Goal: Communication & Community: Ask a question

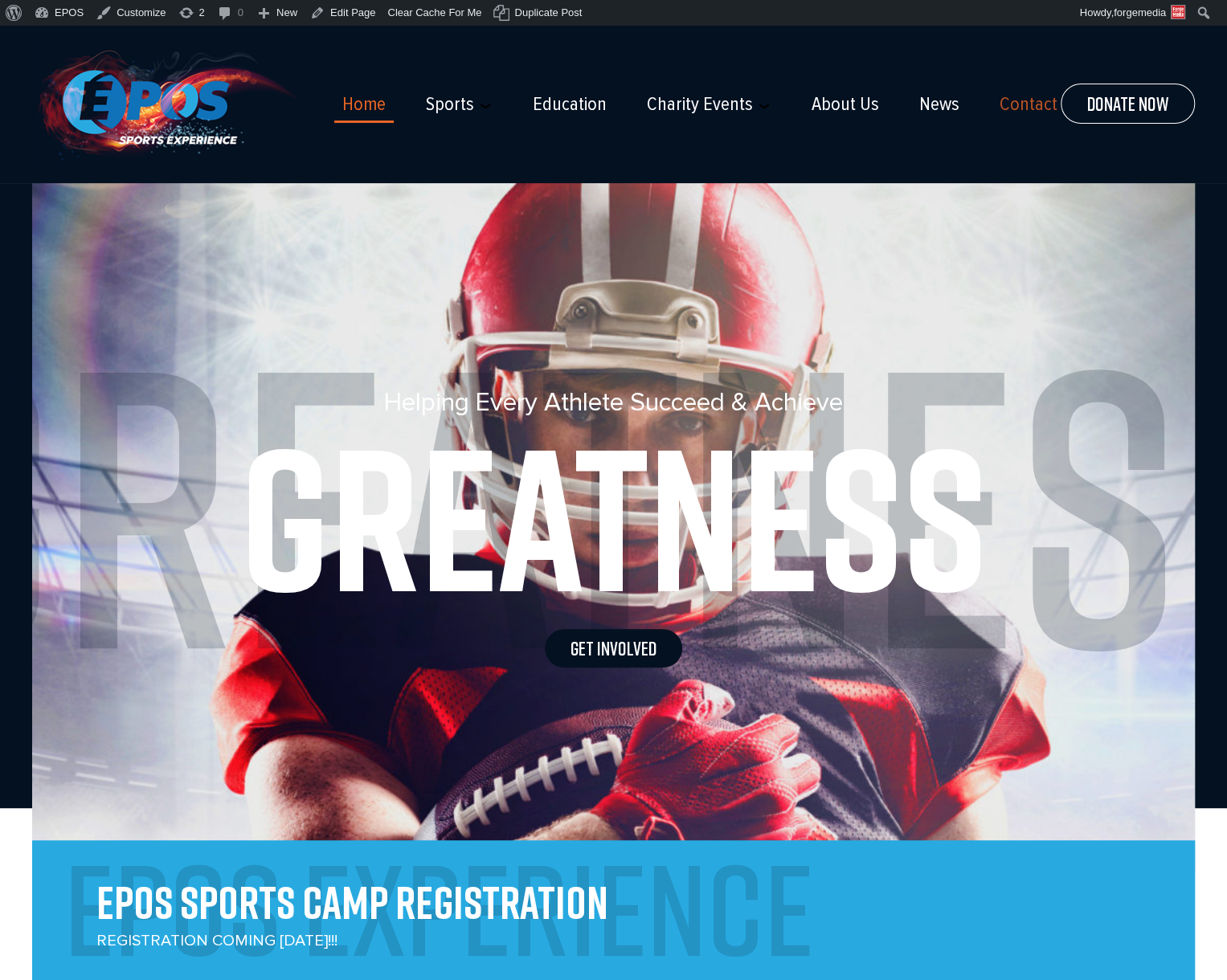
click at [1000, 107] on link "Contact" at bounding box center [1029, 104] width 58 height 23
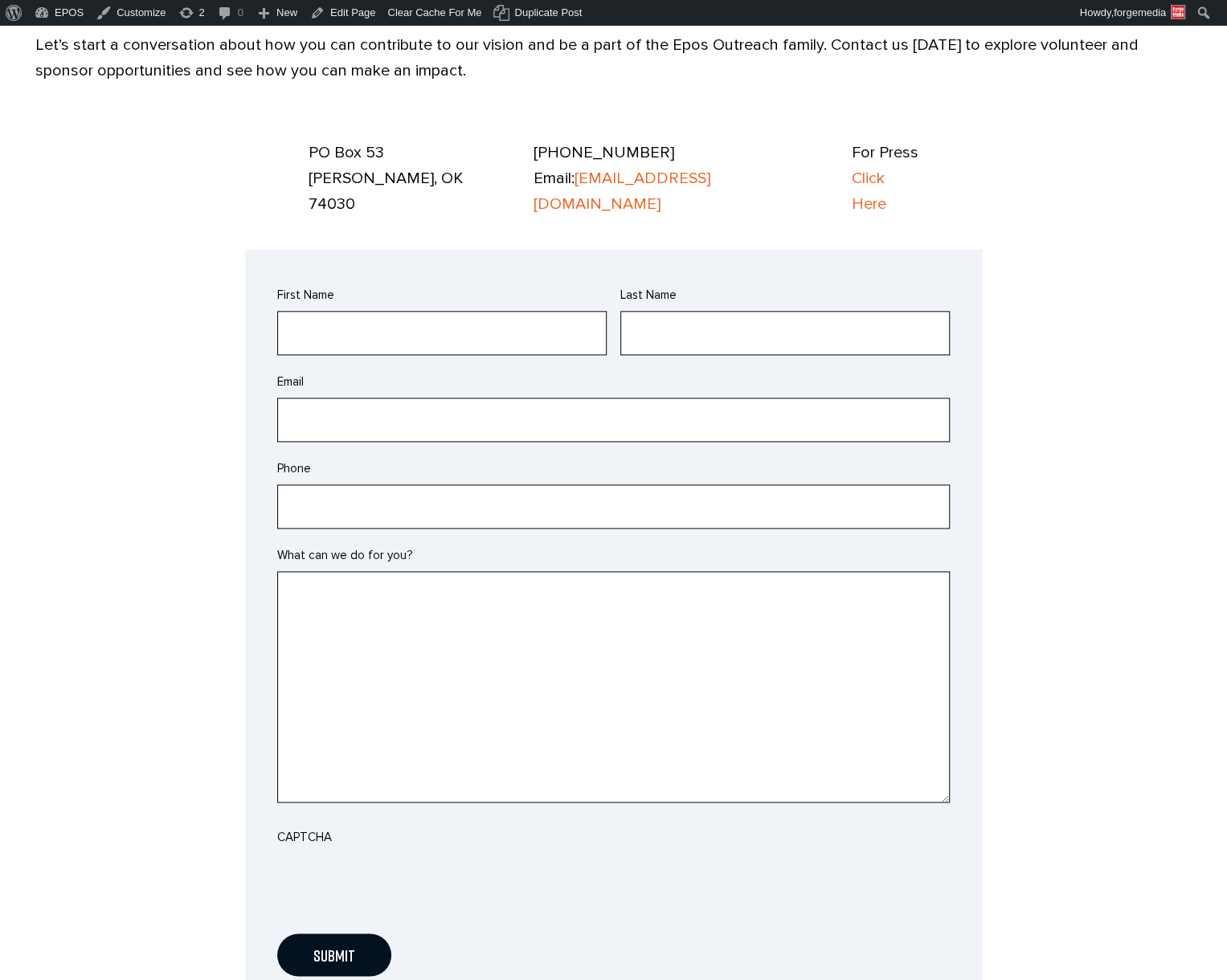
scroll to position [1045, 0]
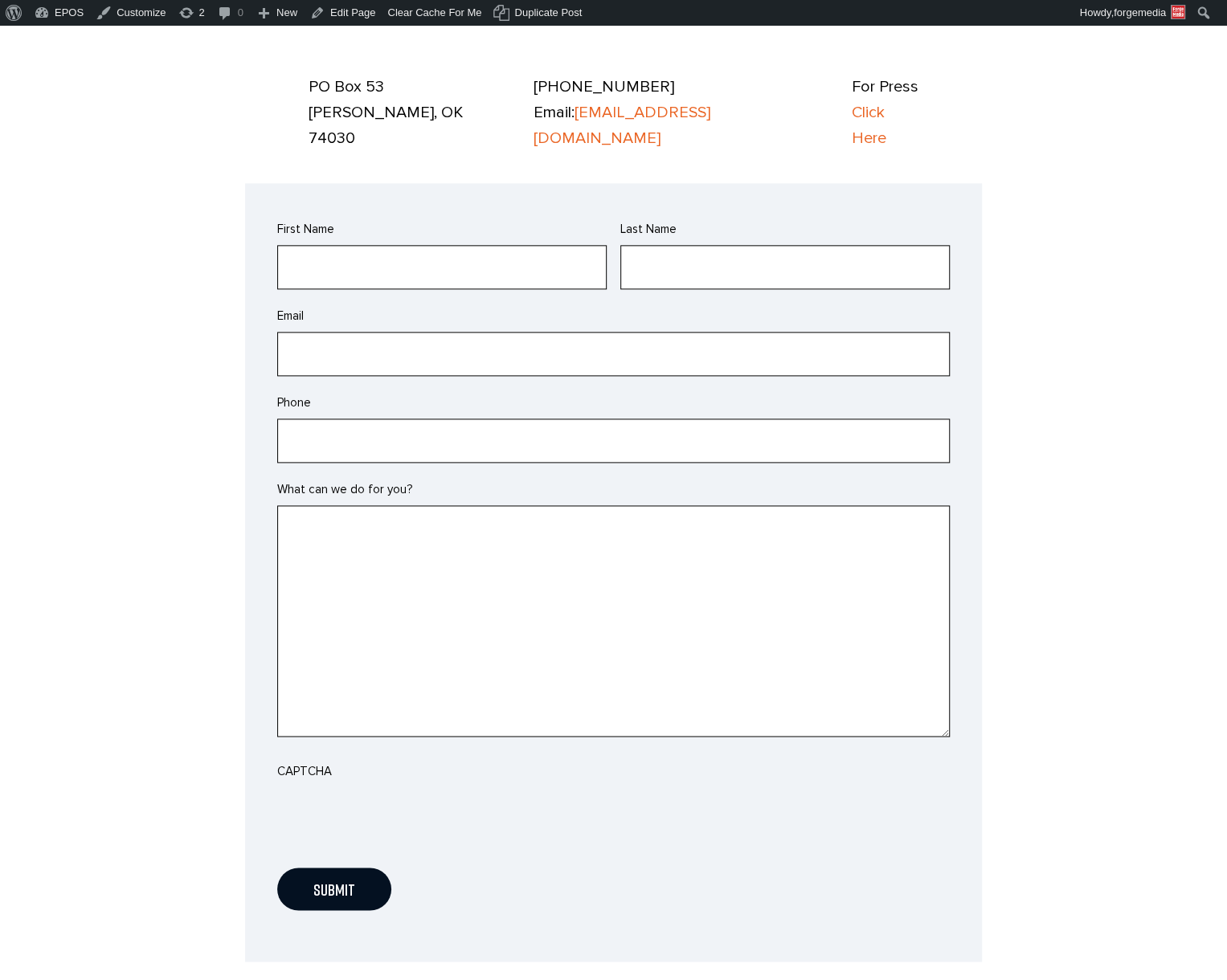
click at [682, 580] on textarea "What can we do for you?" at bounding box center [614, 621] width 673 height 232
type textarea "www"
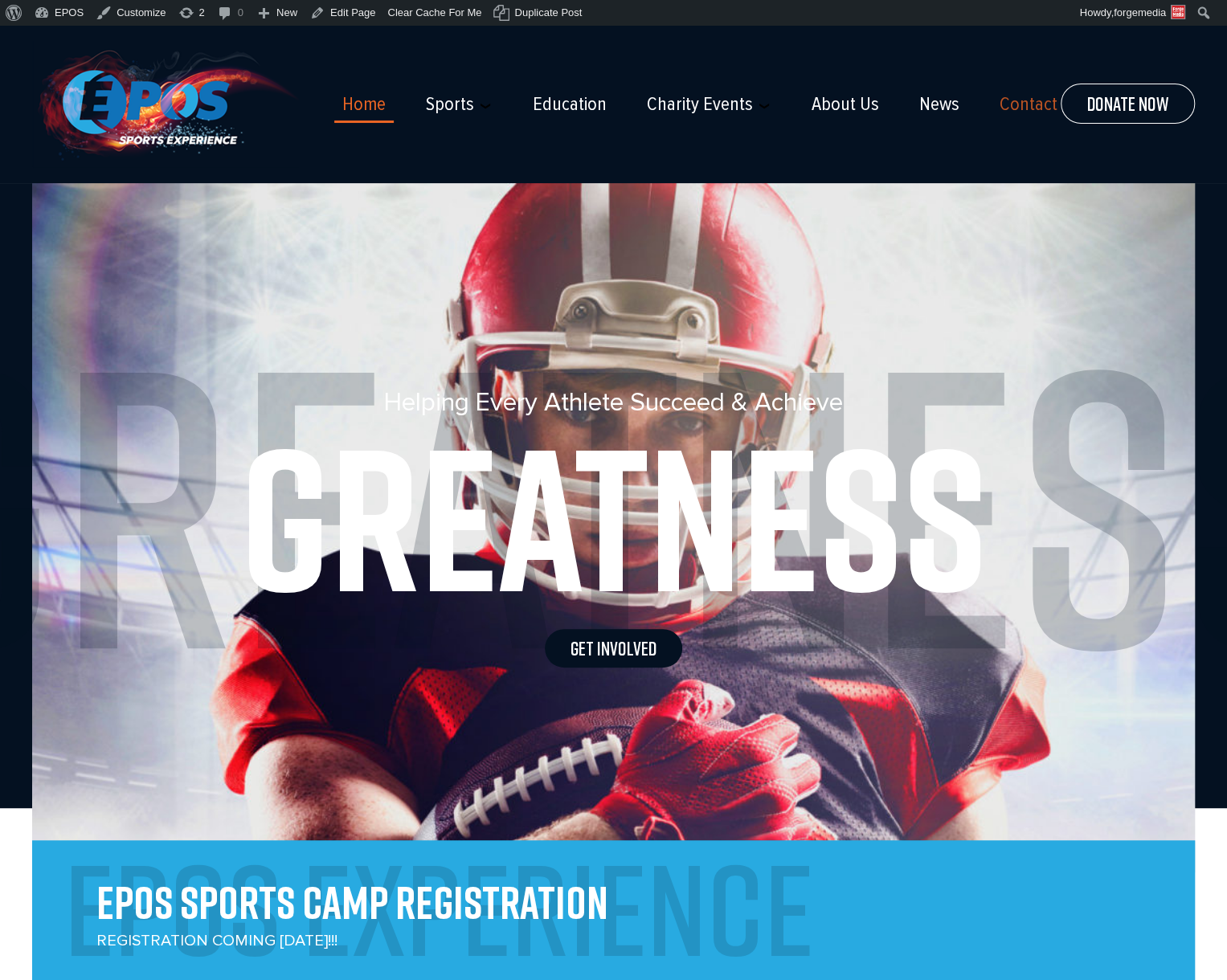
click at [1004, 100] on link "Contact" at bounding box center [1029, 104] width 58 height 23
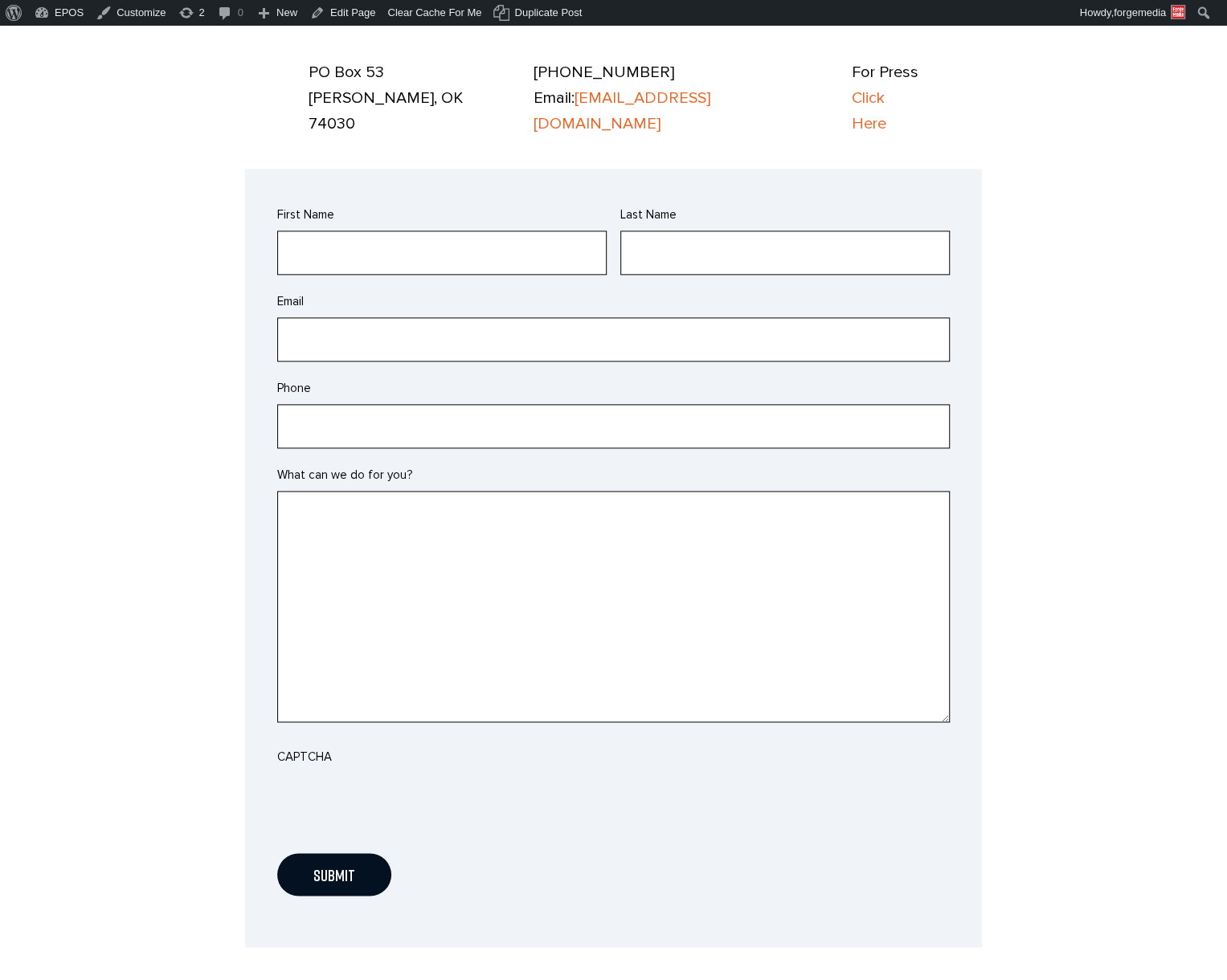
scroll to position [1205, 0]
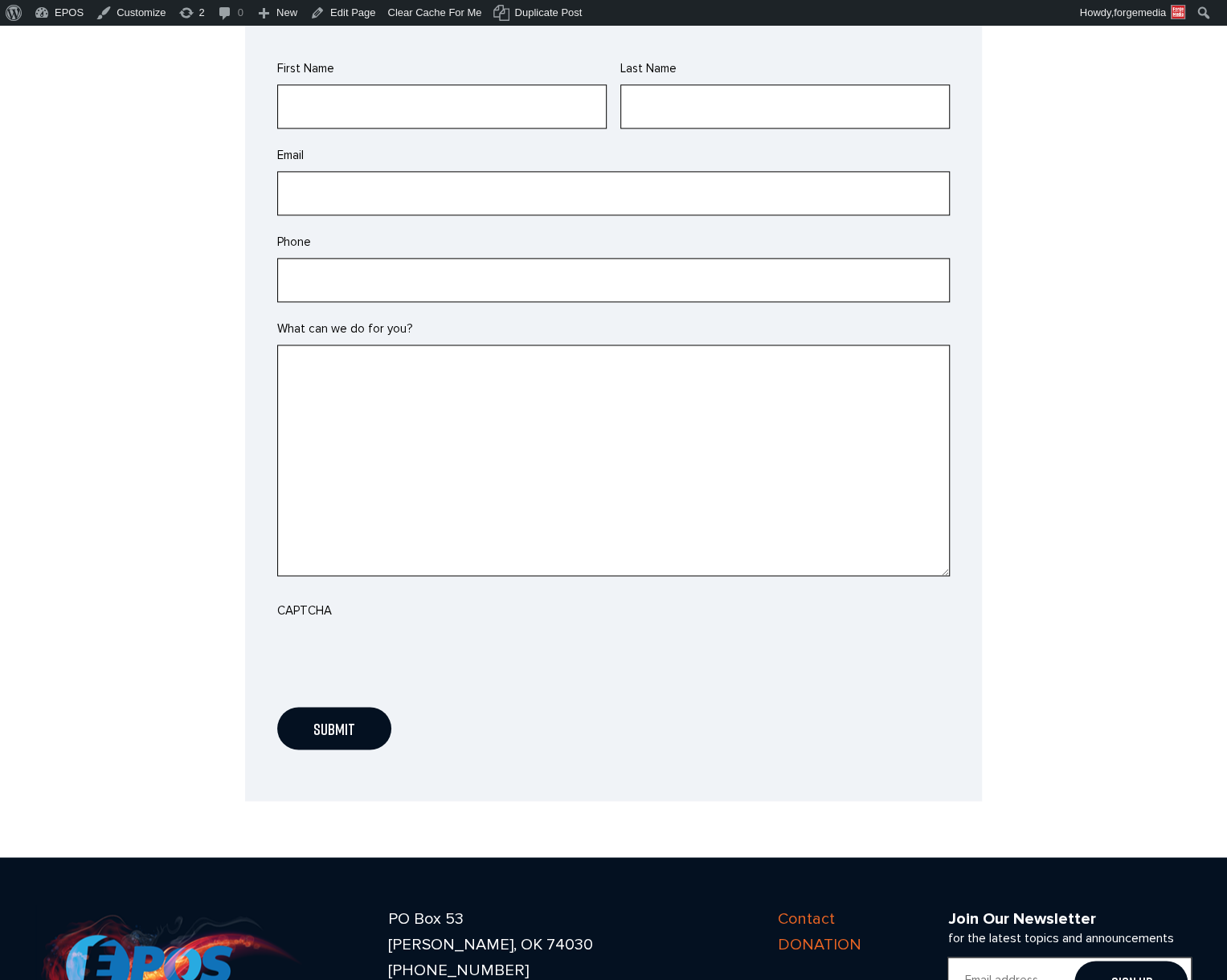
click at [498, 400] on textarea "What can we do for you?" at bounding box center [614, 460] width 673 height 232
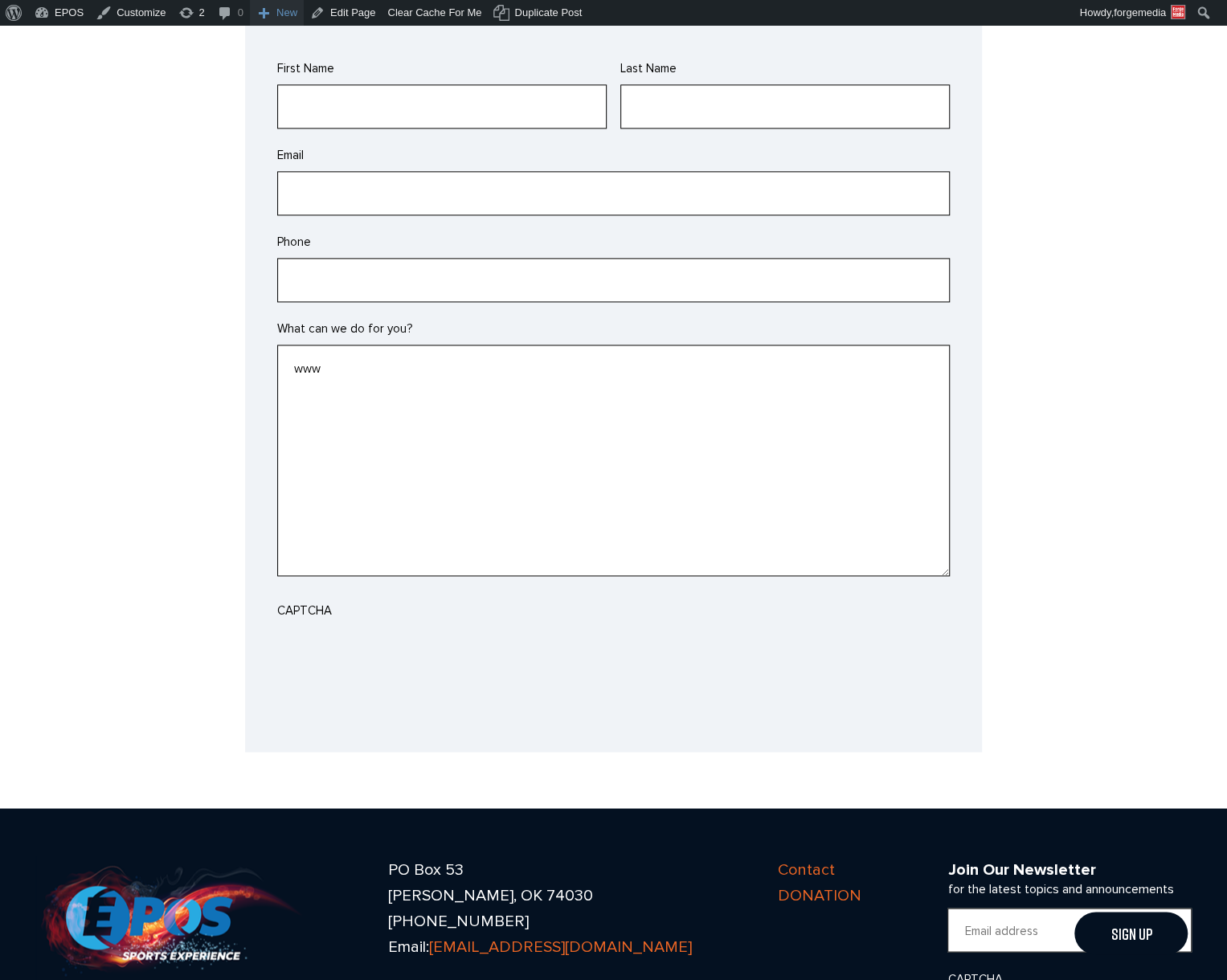
type textarea "www"
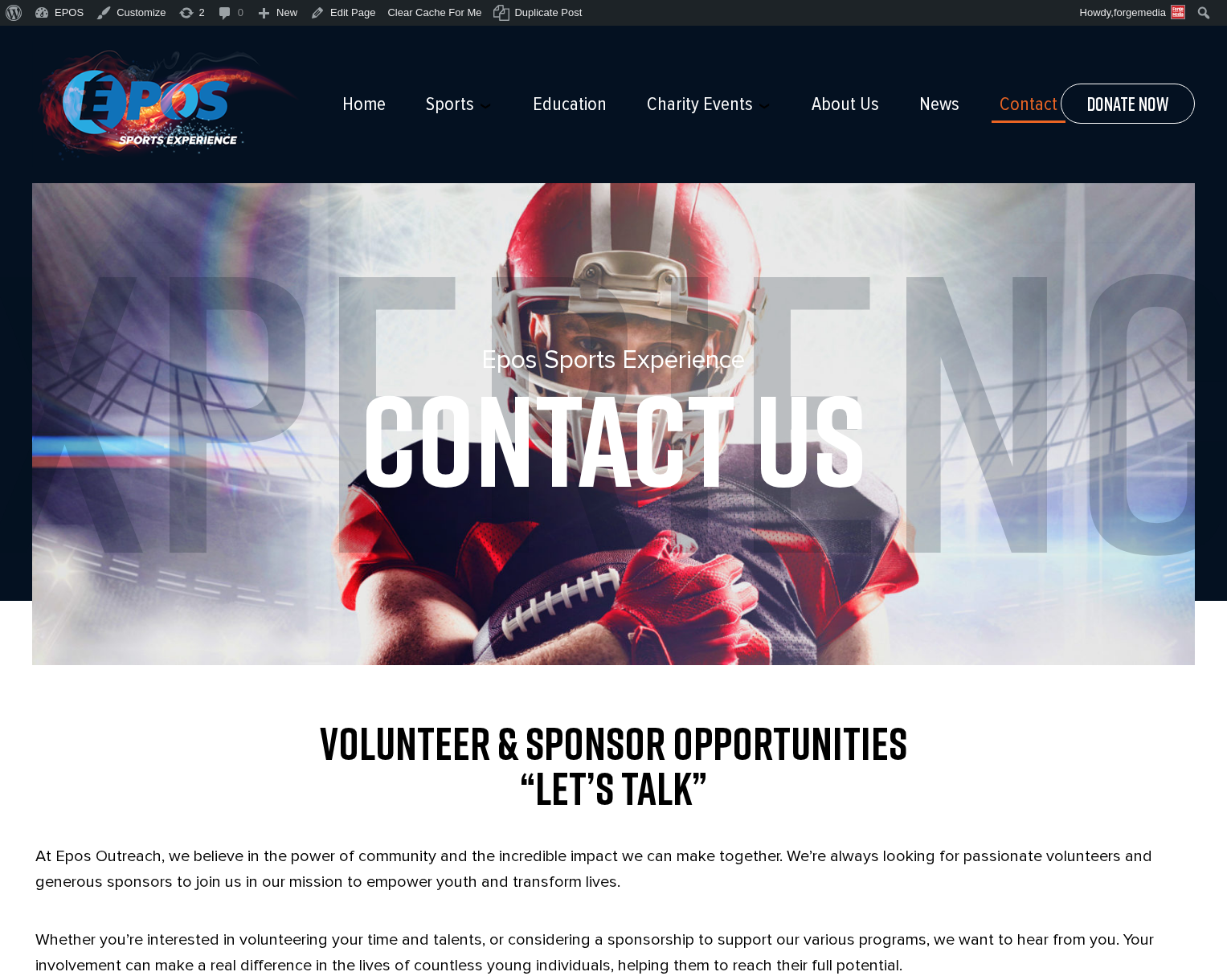
scroll to position [1205, 0]
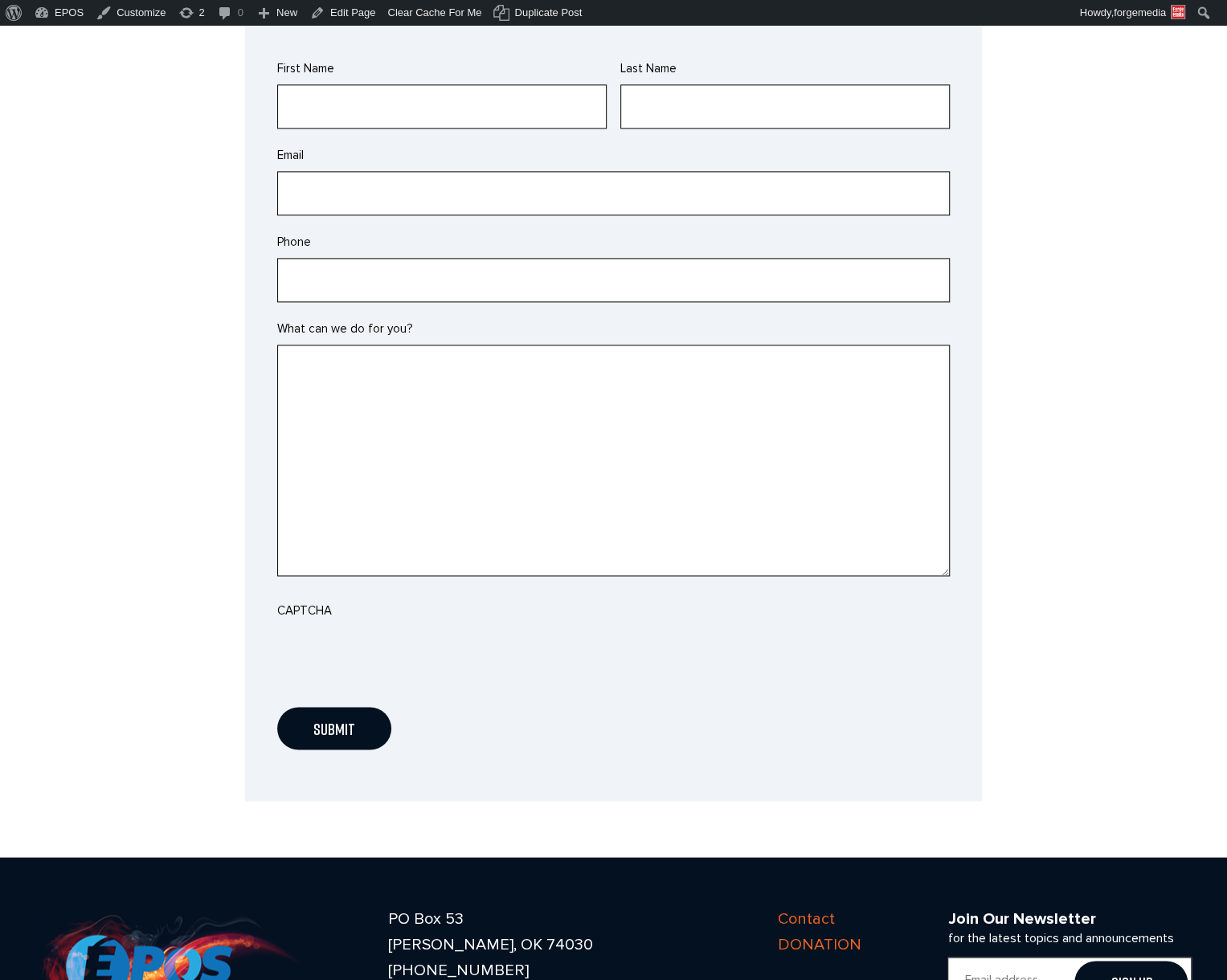
click at [336, 352] on textarea "What can we do for you?" at bounding box center [614, 460] width 673 height 232
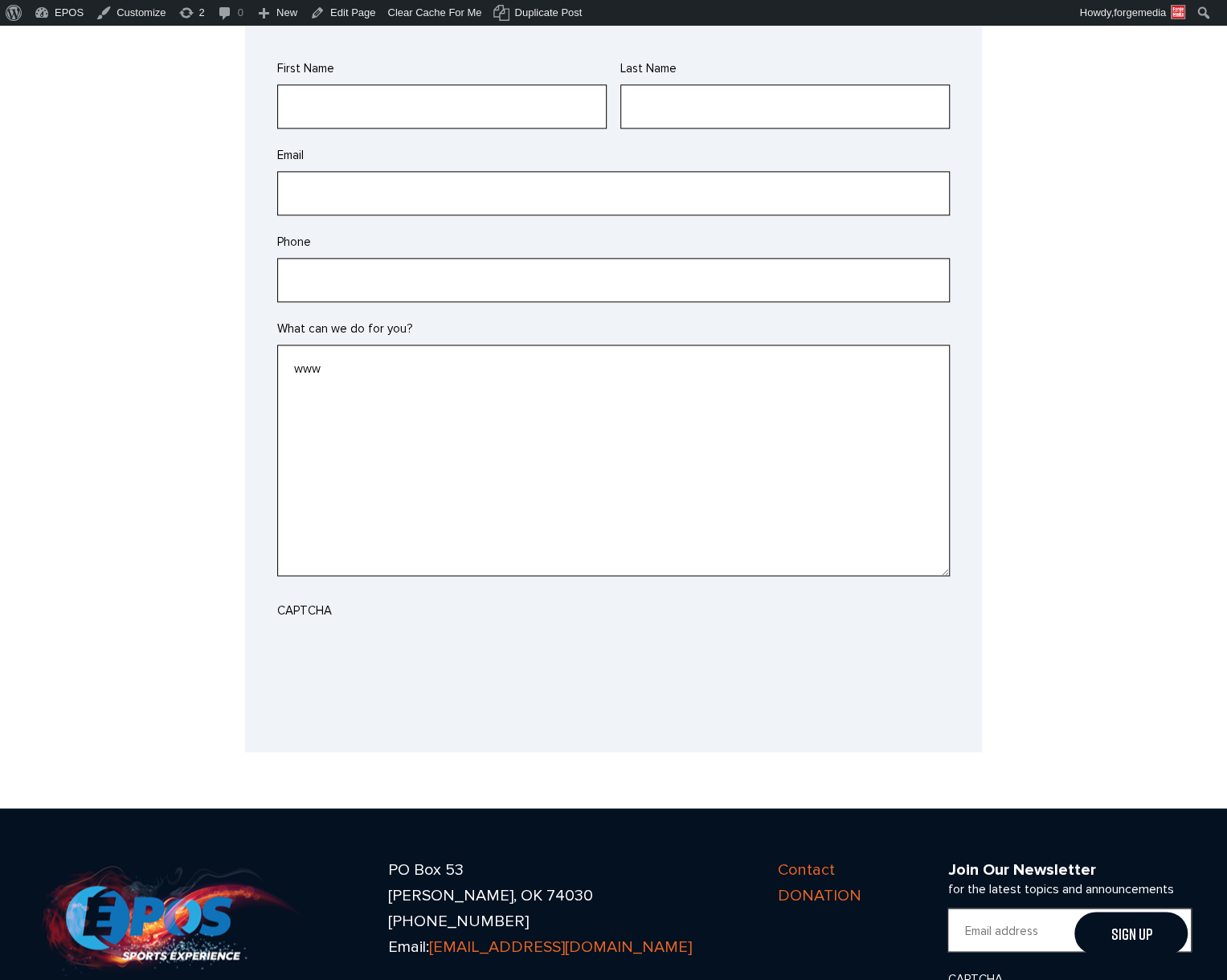
type textarea "www"
click at [652, 597] on div "CAPTCHA" at bounding box center [614, 643] width 673 height 93
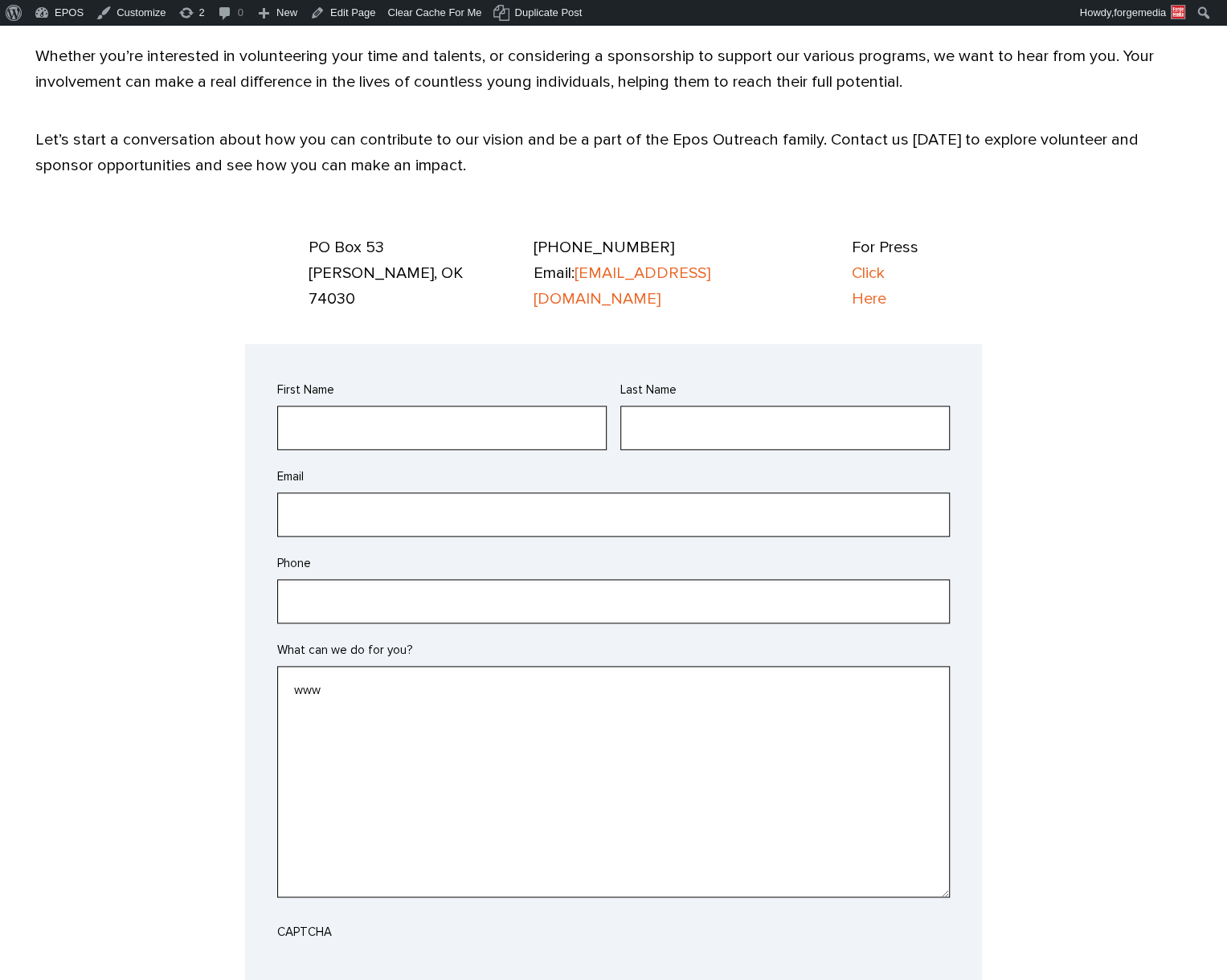
scroll to position [884, 0]
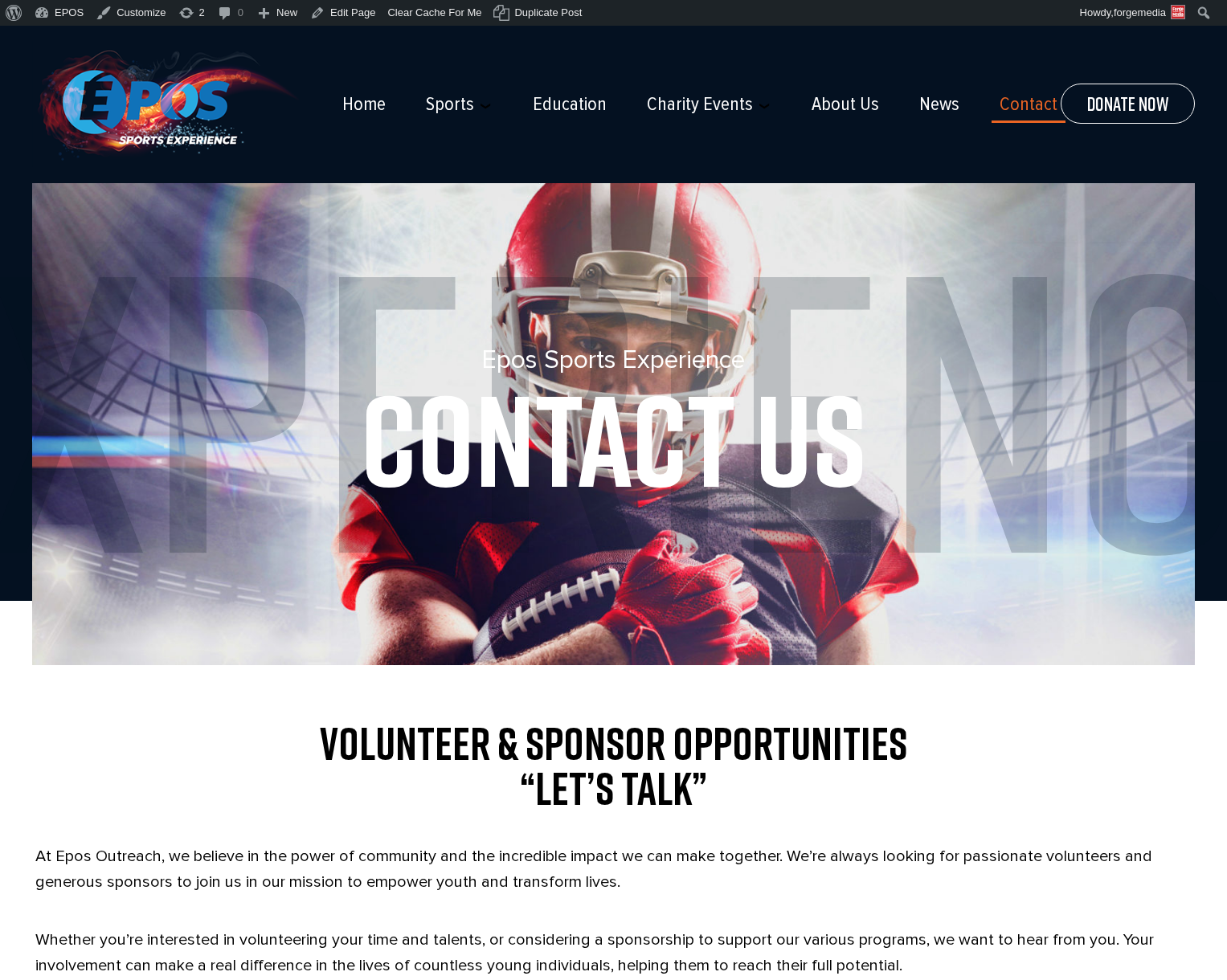
scroll to position [884, 0]
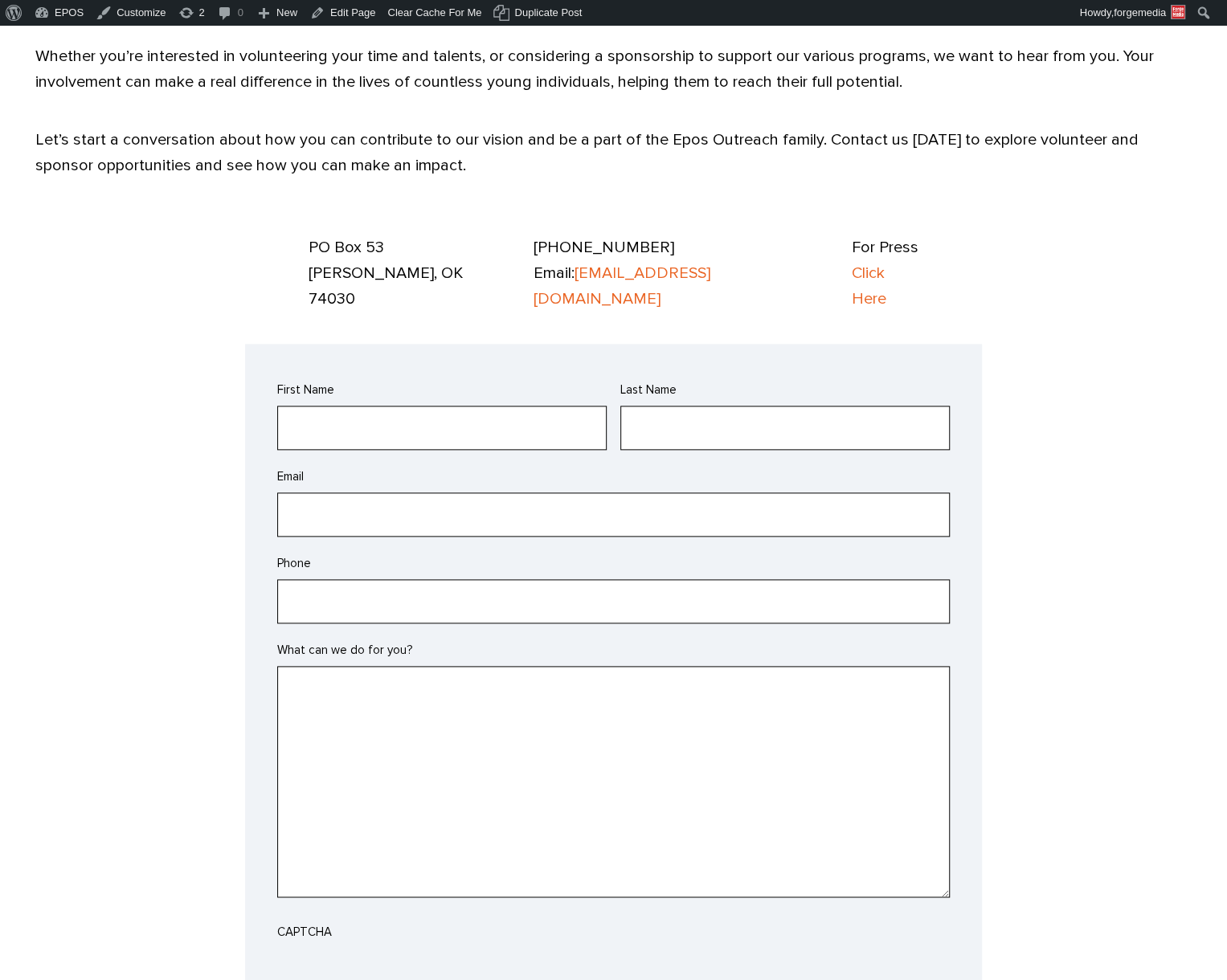
click at [432, 677] on textarea "What can we do for you?" at bounding box center [614, 782] width 673 height 232
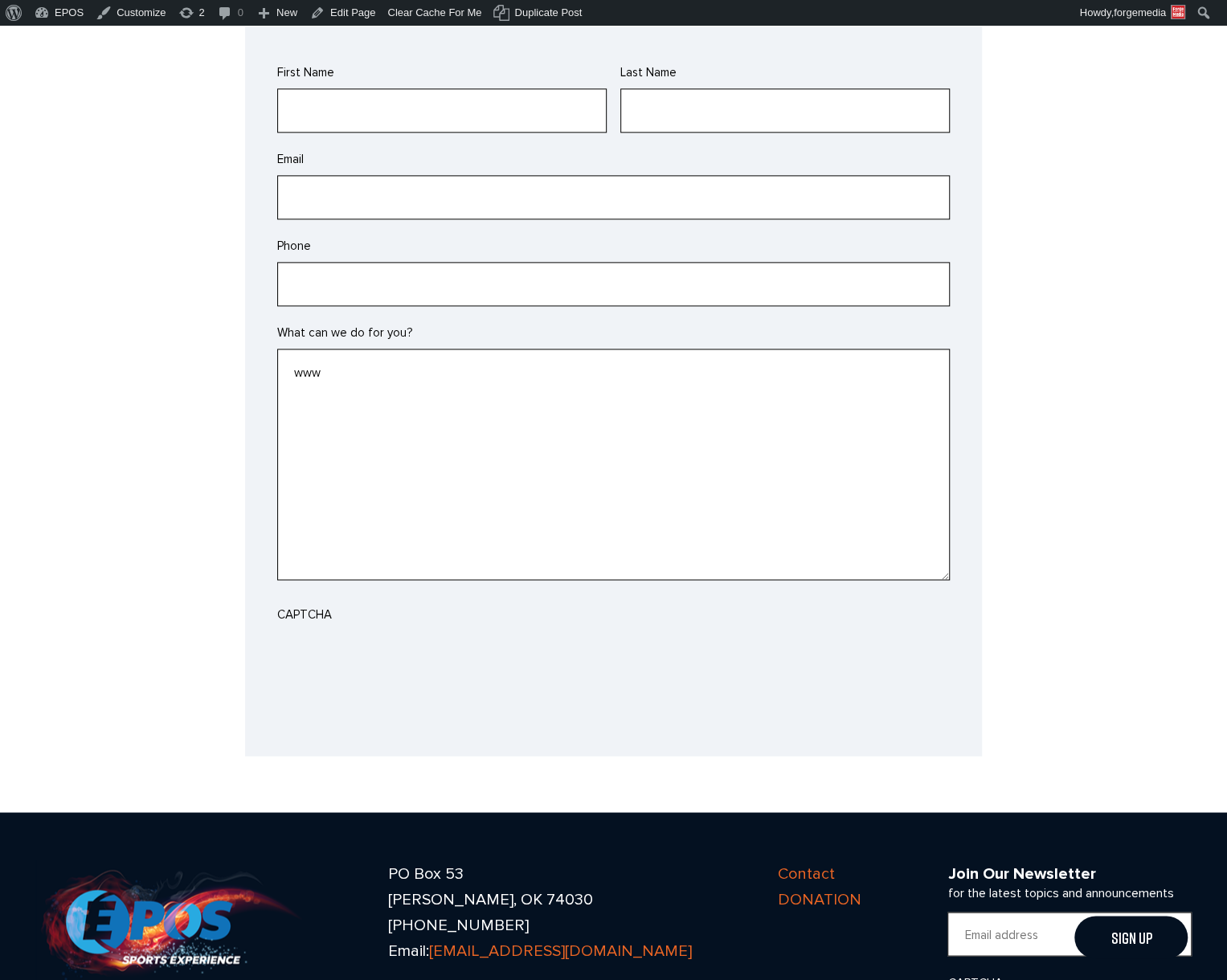
scroll to position [1205, 0]
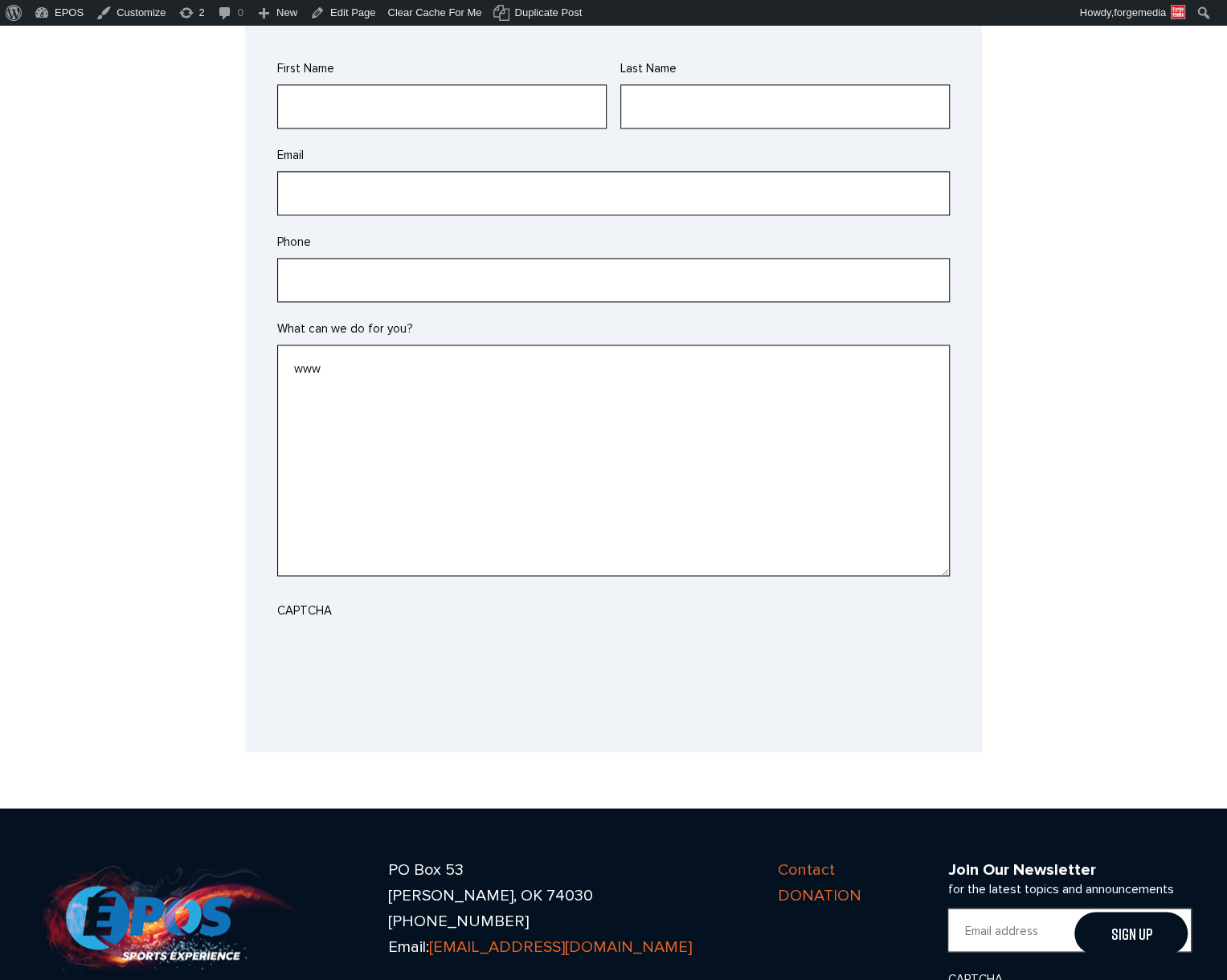
type textarea "www"
click at [805, 648] on div at bounding box center [614, 658] width 673 height 63
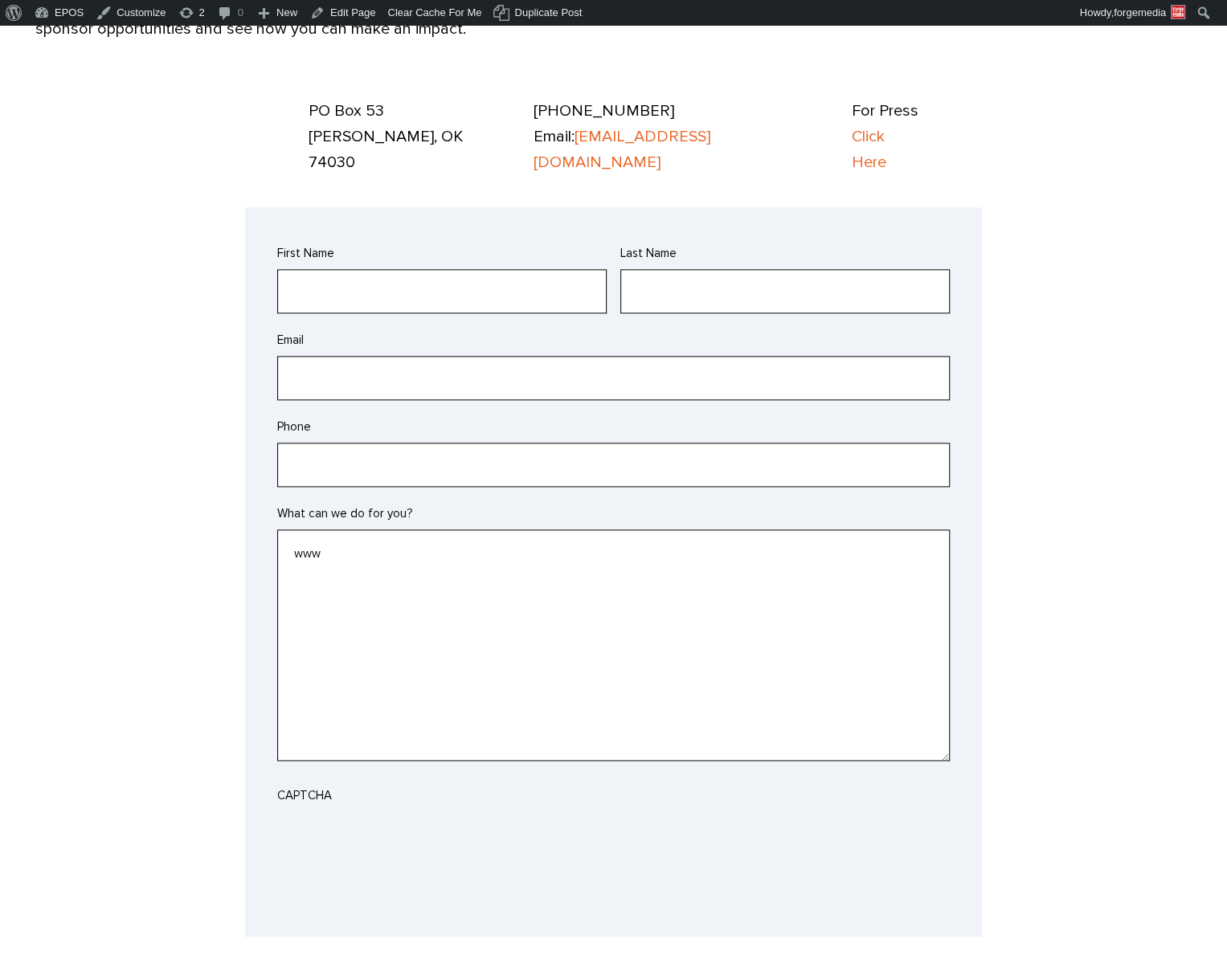
scroll to position [964, 0]
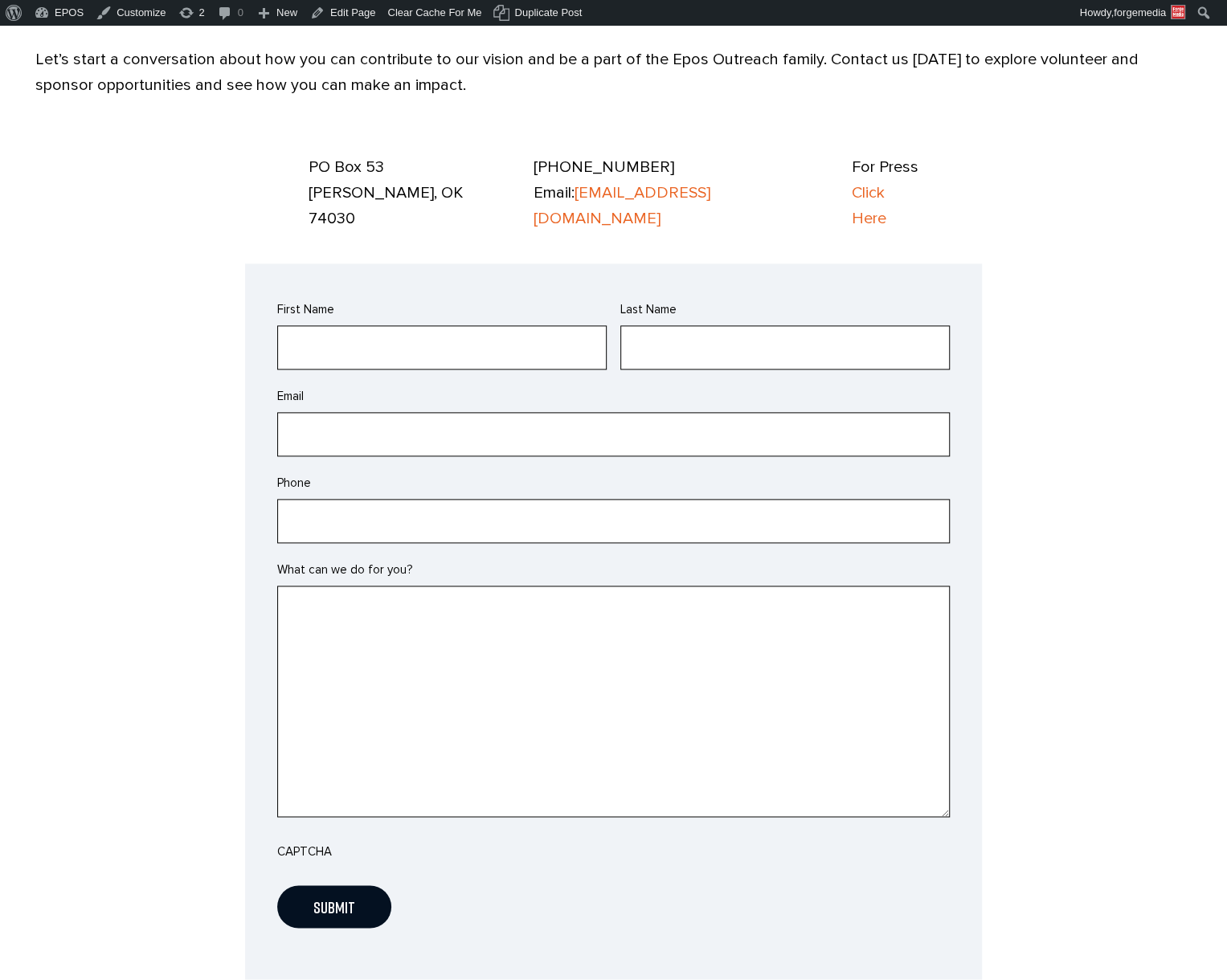
scroll to position [964, 0]
click at [420, 586] on textarea "What can we do for you?" at bounding box center [614, 702] width 673 height 232
type textarea "www"
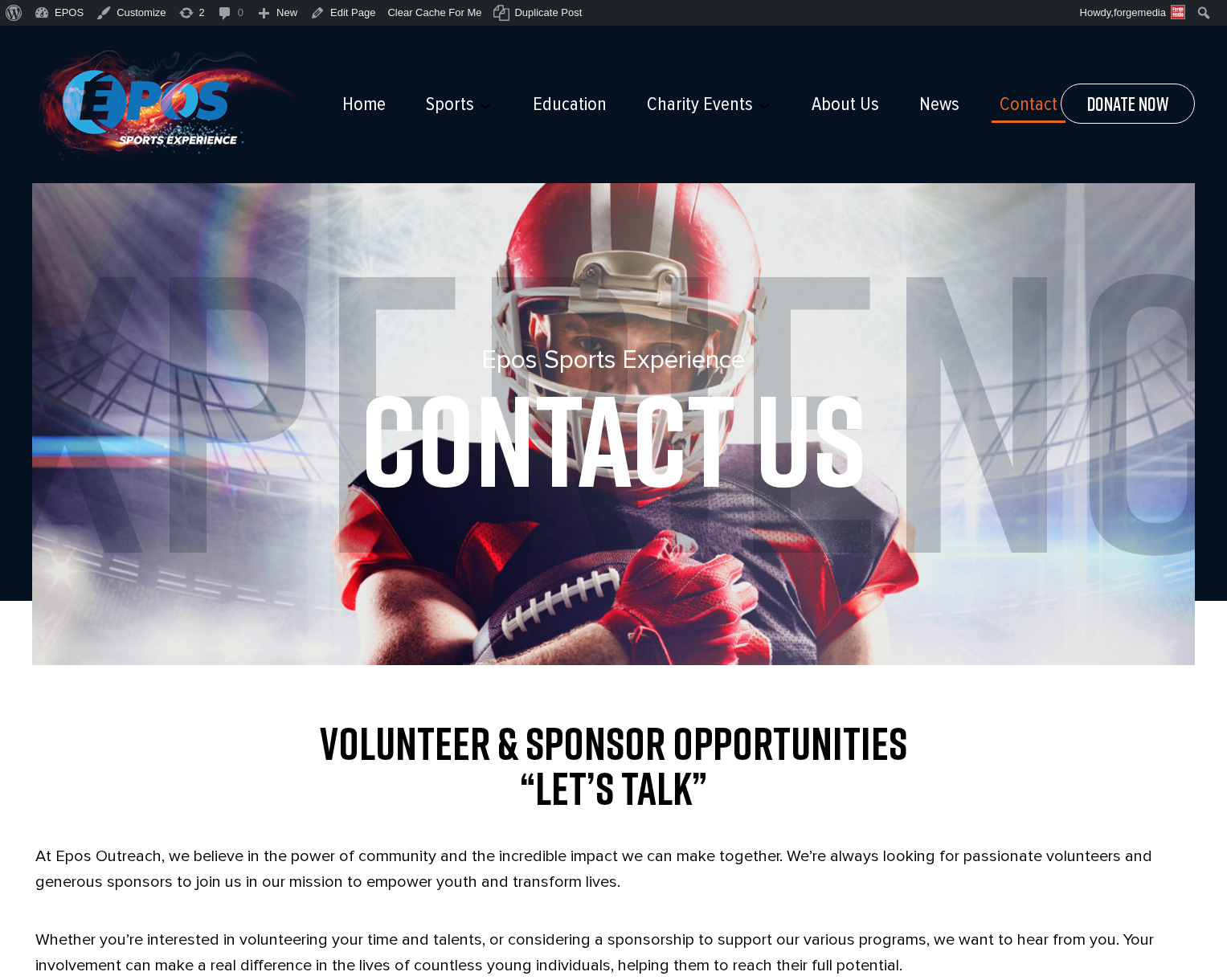
scroll to position [964, 0]
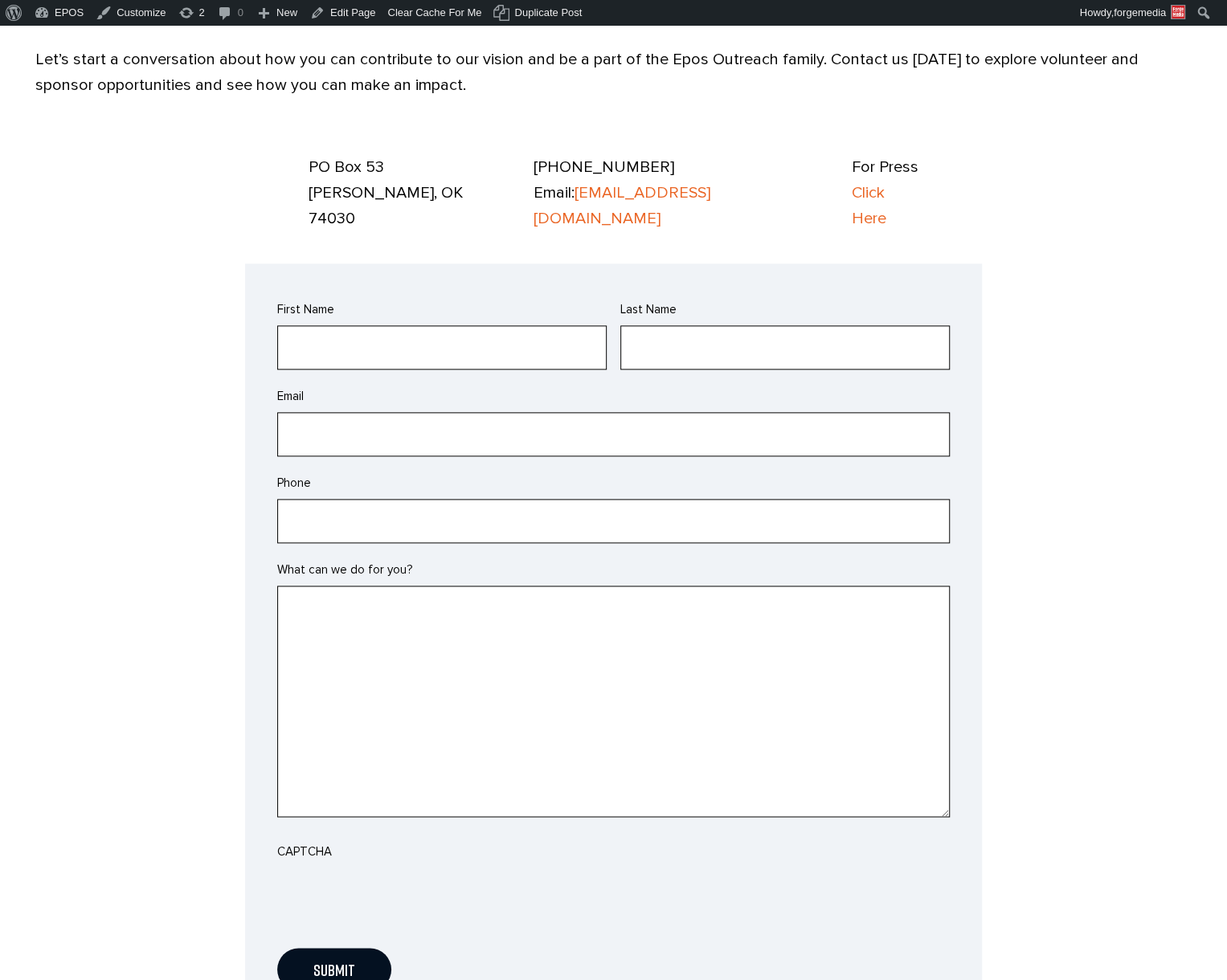
click at [450, 610] on textarea "What can we do for you?" at bounding box center [614, 702] width 673 height 232
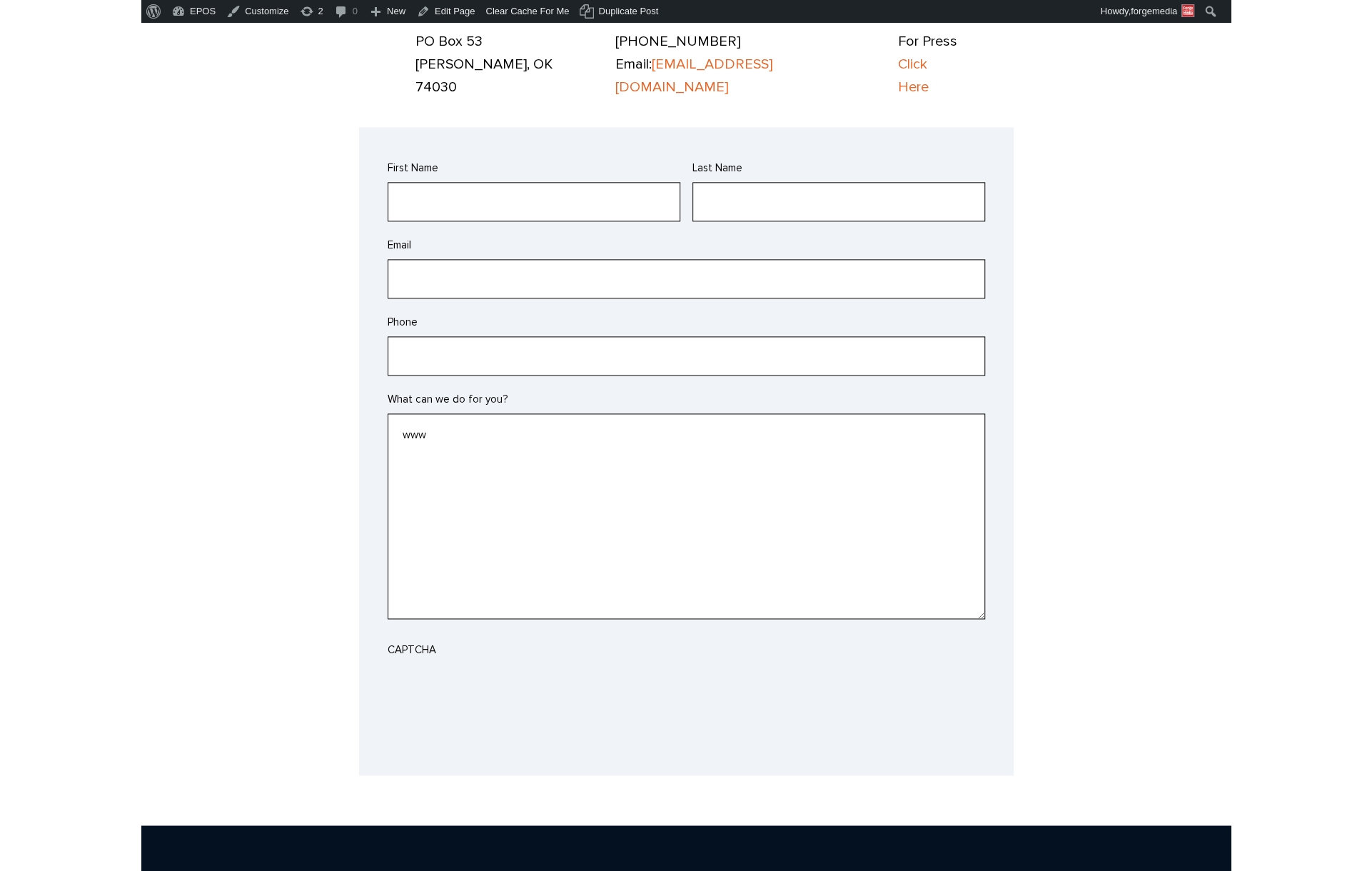
scroll to position [1071, 0]
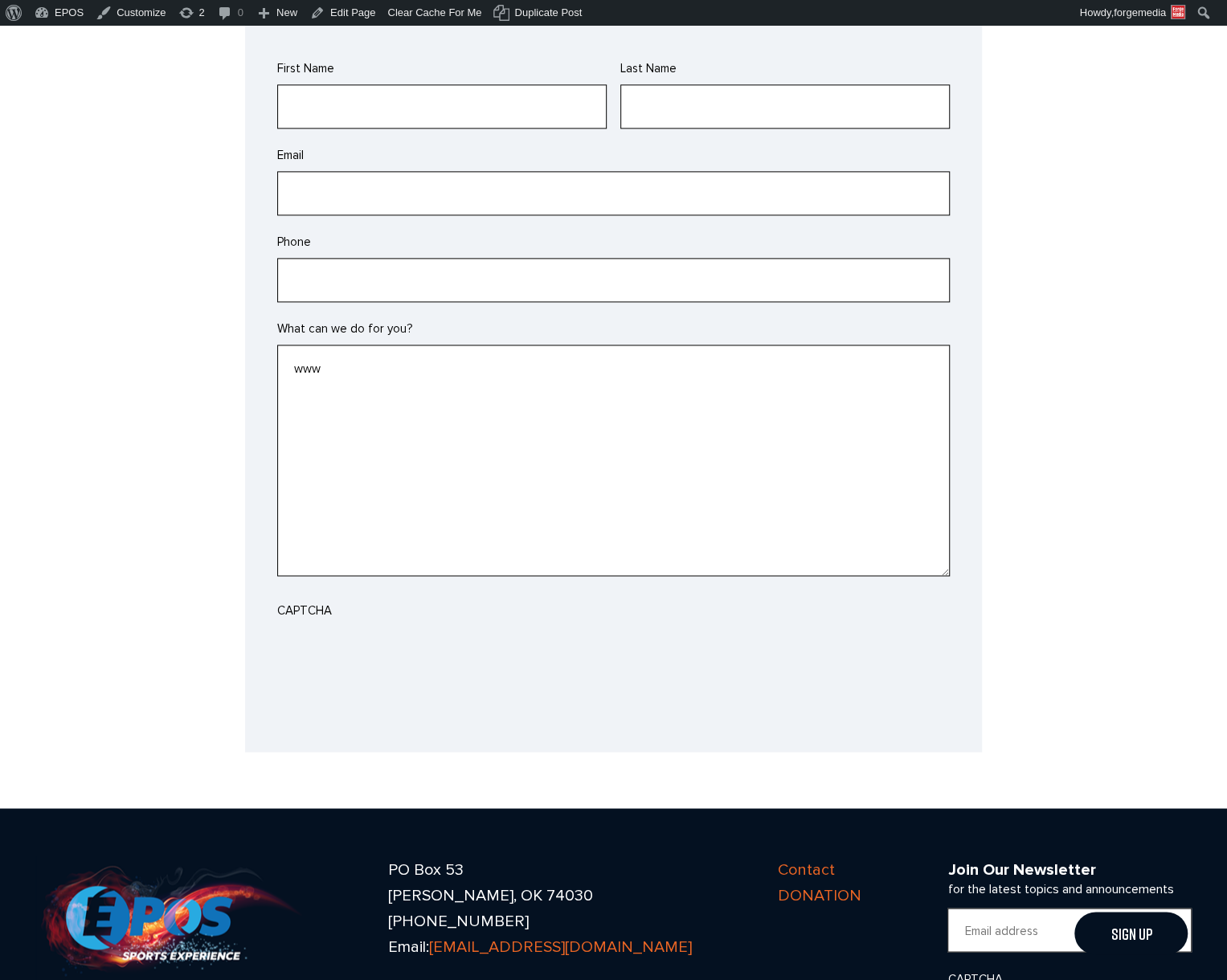
click at [409, 364] on textarea "www" at bounding box center [614, 460] width 673 height 232
drag, startPoint x: 401, startPoint y: 348, endPoint x: 281, endPoint y: 345, distance: 120.0
click at [281, 345] on textarea "www" at bounding box center [614, 460] width 673 height 232
drag, startPoint x: 383, startPoint y: 339, endPoint x: 243, endPoint y: 342, distance: 140.0
click at [243, 342] on section "[STREET_ADDRESS][PERSON_NAME] [PHONE_NUMBER] Email: [EMAIL_ADDRESS][DOMAIN_NAME…" at bounding box center [613, 333] width 1227 height 839
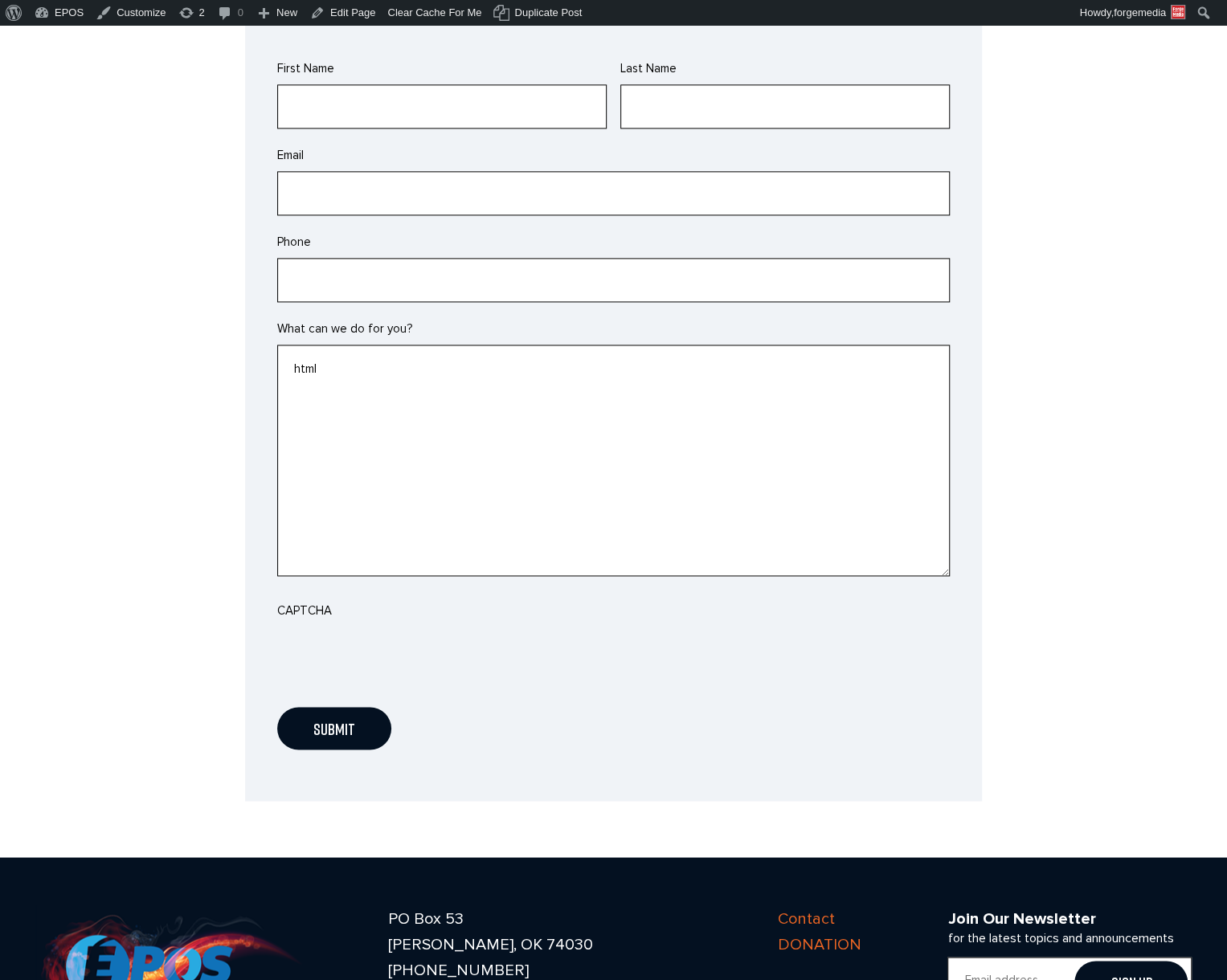
click at [587, 383] on textarea "html" at bounding box center [614, 460] width 673 height 232
click at [682, 781] on body "☰ Home Sports Football Baseball Basketball Wrestling Softball Soccer Golf Tenni…" at bounding box center [613, 25] width 1227 height 2409
click at [632, 695] on div "Submit" at bounding box center [614, 732] width 673 height 75
drag, startPoint x: 365, startPoint y: 346, endPoint x: 251, endPoint y: 343, distance: 114.0
click at [251, 343] on div "First Name Last Name Email Phone What can we do for you? html CAPTCHA Your inqu…" at bounding box center [613, 412] width 737 height 779
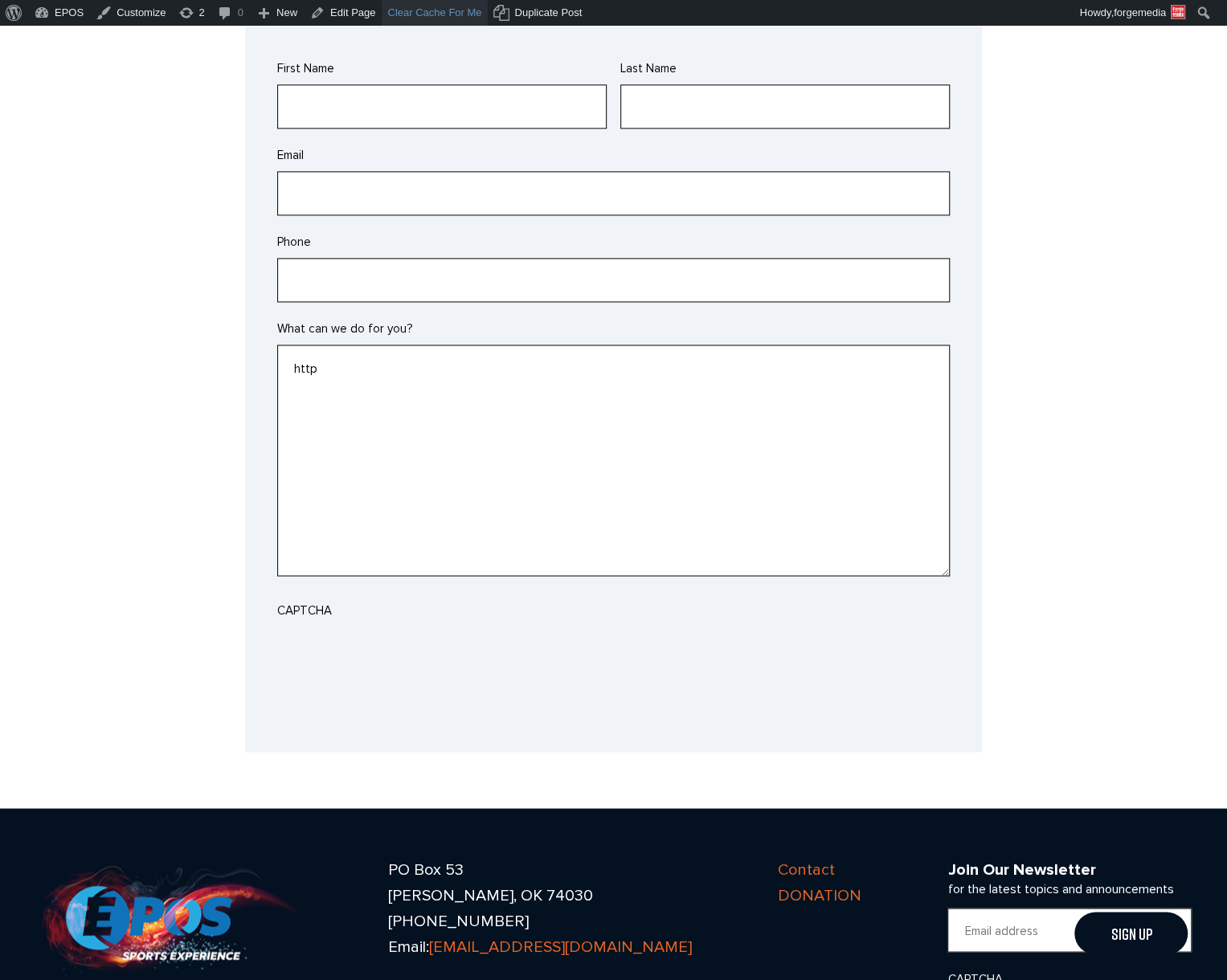
type textarea "http"
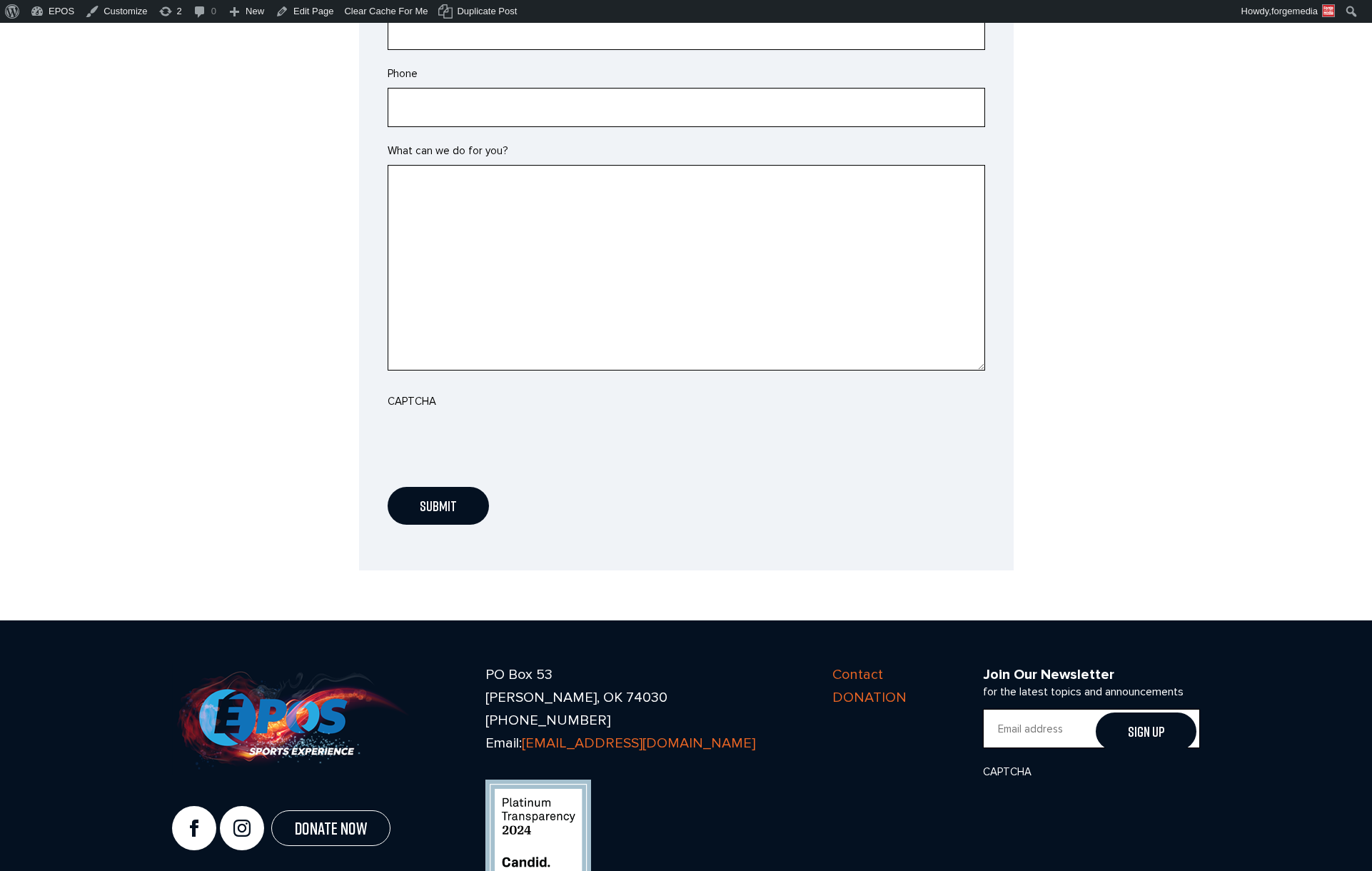
scroll to position [1214, 0]
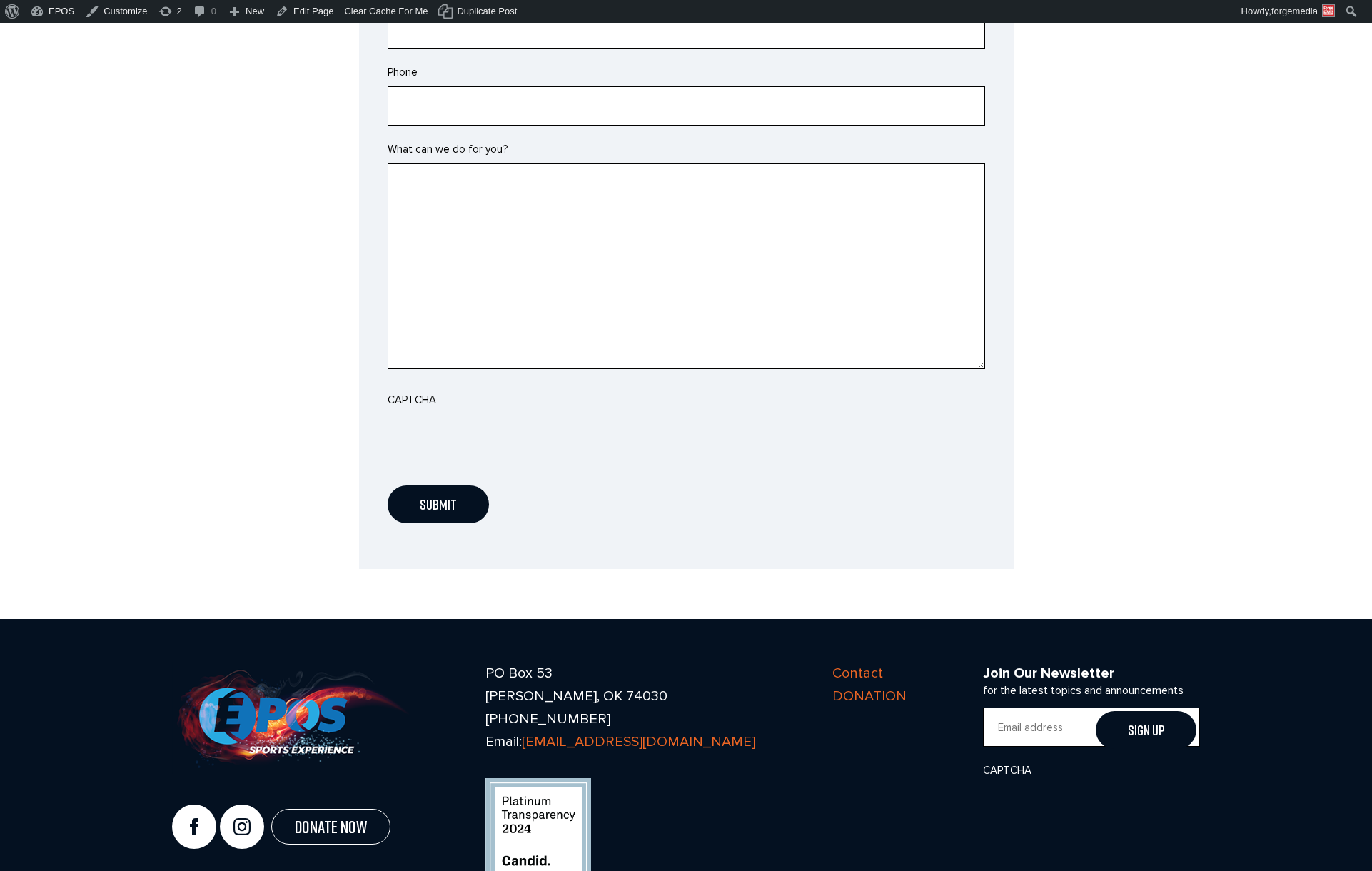
click at [452, 184] on textarea "What can we do for you?" at bounding box center [686, 266] width 598 height 206
type textarea "www"
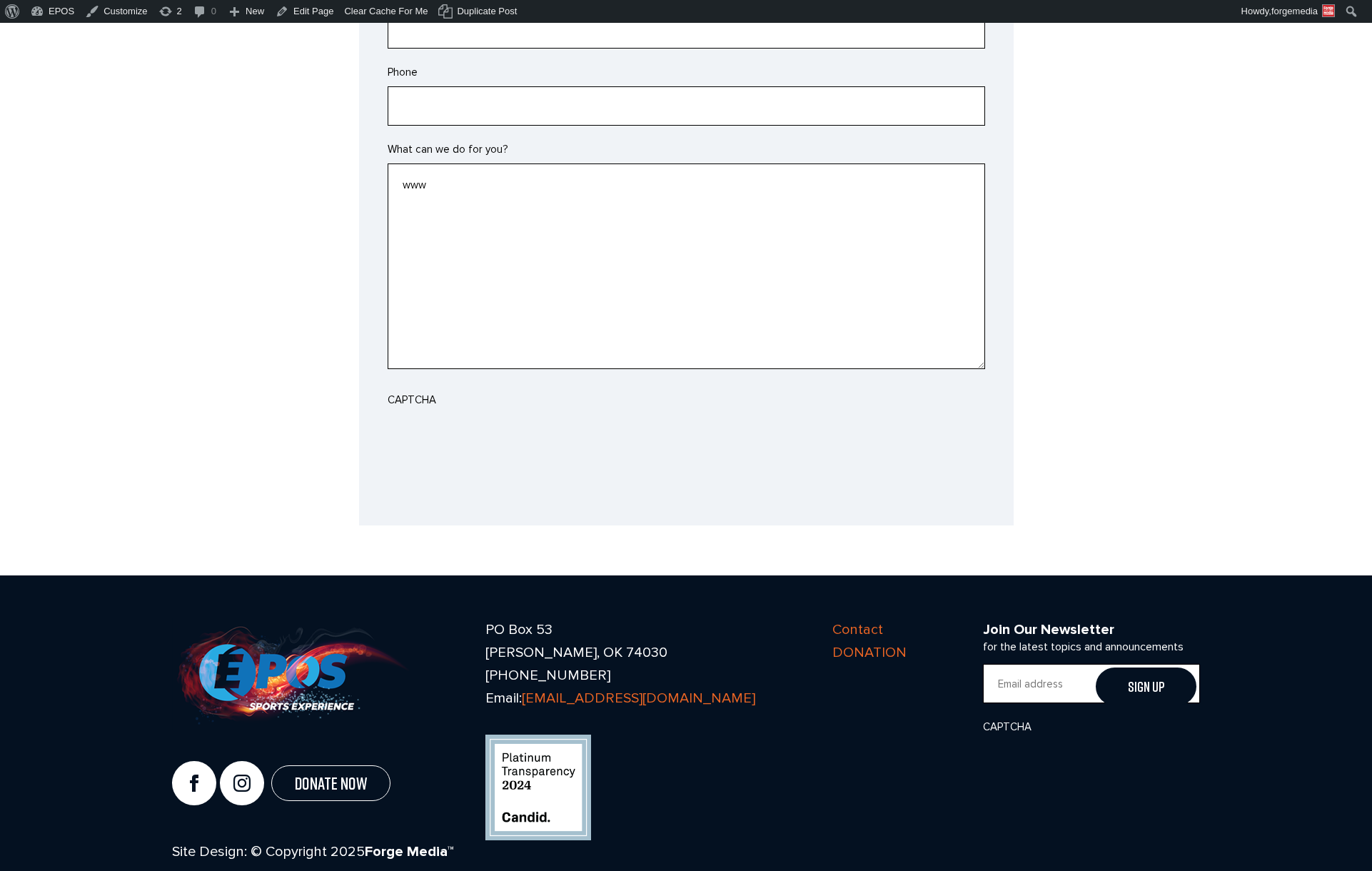
drag, startPoint x: 440, startPoint y: 158, endPoint x: 340, endPoint y: 150, distance: 100.3
click at [344, 155] on section "[STREET_ADDRESS][PERSON_NAME] [PHONE_NUMBER] Email: [EMAIL_ADDRESS][DOMAIN_NAME…" at bounding box center [686, 153] width 1372 height 746
drag, startPoint x: 443, startPoint y: 162, endPoint x: 317, endPoint y: 160, distance: 126.0
click at [317, 160] on section "[STREET_ADDRESS][PERSON_NAME] [PHONE_NUMBER] Email: [EMAIL_ADDRESS][DOMAIN_NAME…" at bounding box center [686, 153] width 1372 height 746
type textarea "href"
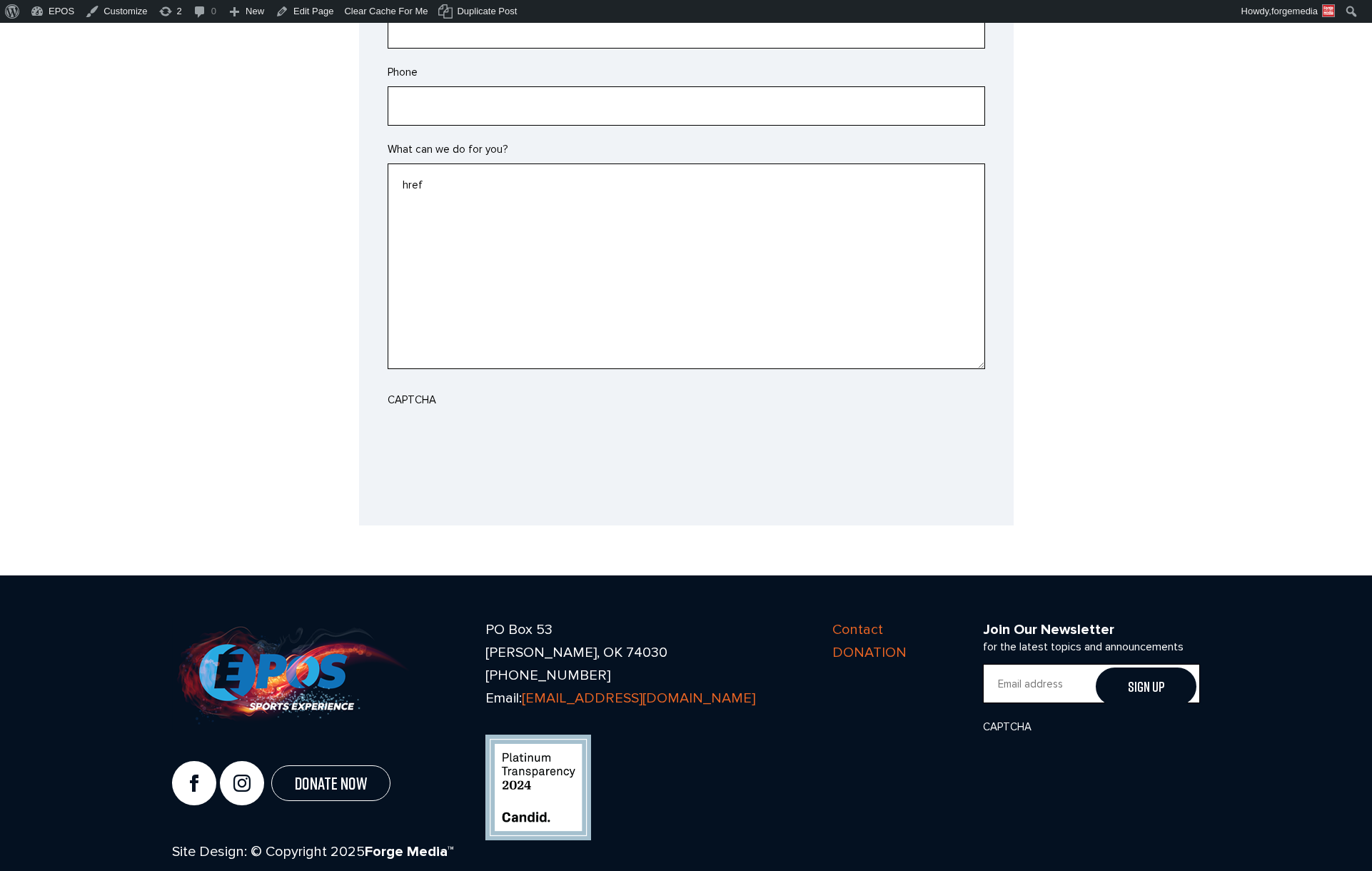
click at [466, 179] on textarea "href" at bounding box center [686, 266] width 598 height 206
drag, startPoint x: 360, startPoint y: 158, endPoint x: 331, endPoint y: 158, distance: 29.0
click at [331, 158] on section "[STREET_ADDRESS][PERSON_NAME] [PHONE_NUMBER] Email: [EMAIL_ADDRESS][DOMAIN_NAME…" at bounding box center [686, 153] width 1372 height 746
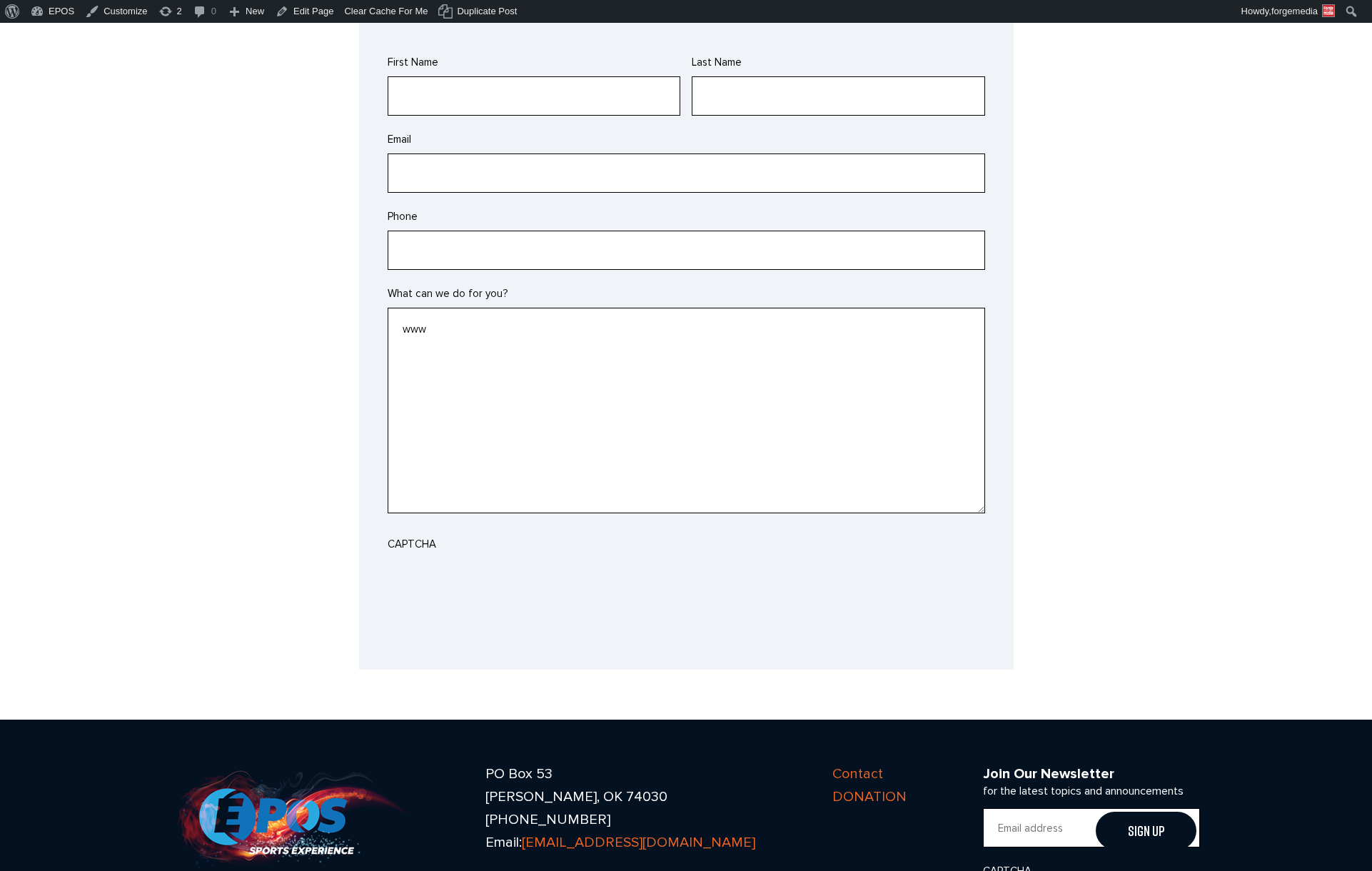
scroll to position [1071, 0]
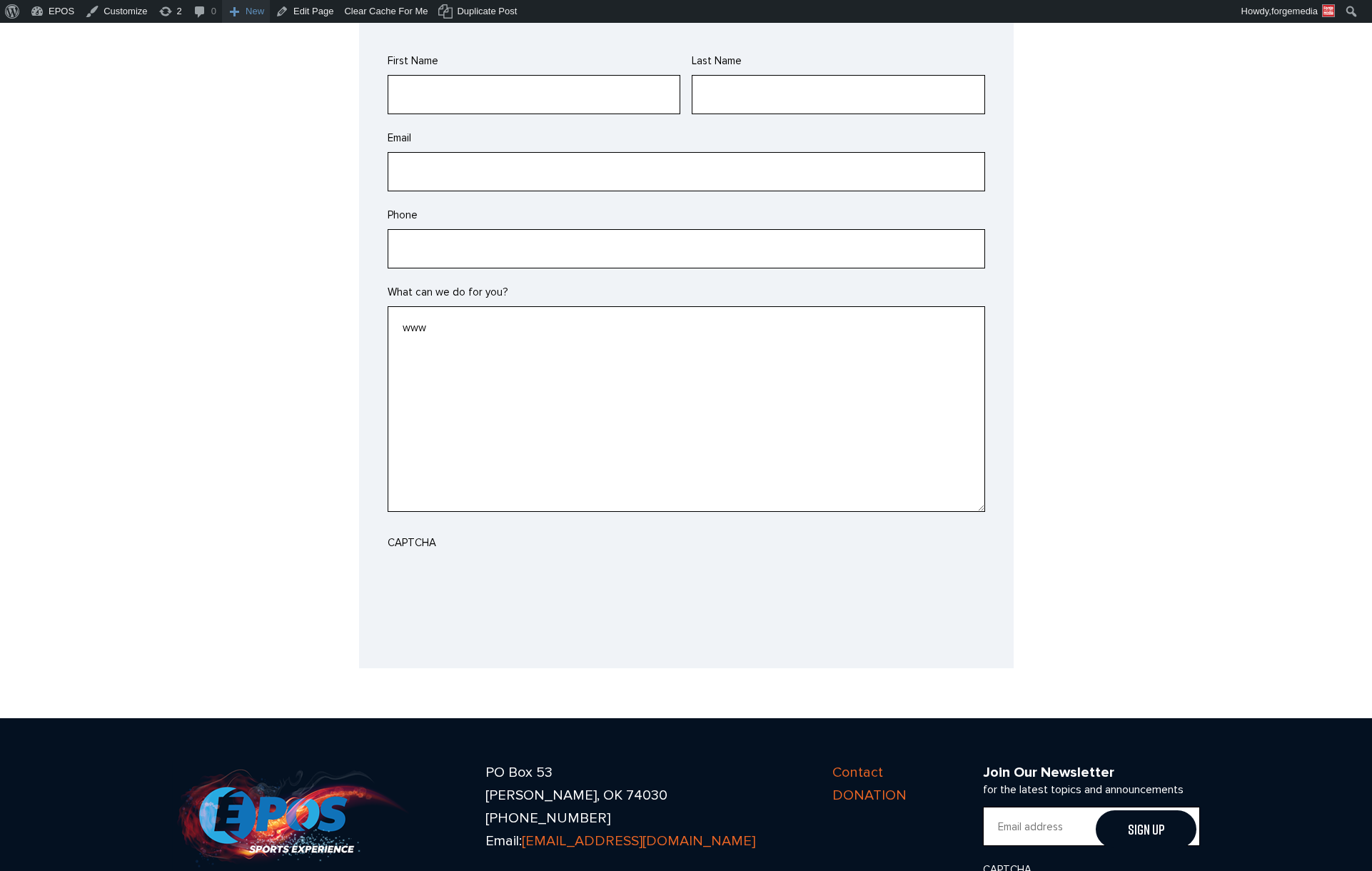
type textarea "www"
drag, startPoint x: 538, startPoint y: 321, endPoint x: 253, endPoint y: 301, distance: 285.7
click at [256, 311] on section "[STREET_ADDRESS][PERSON_NAME] [PHONE_NUMBER] Email: [EMAIL_ADDRESS][DOMAIN_NAME…" at bounding box center [686, 296] width 1372 height 746
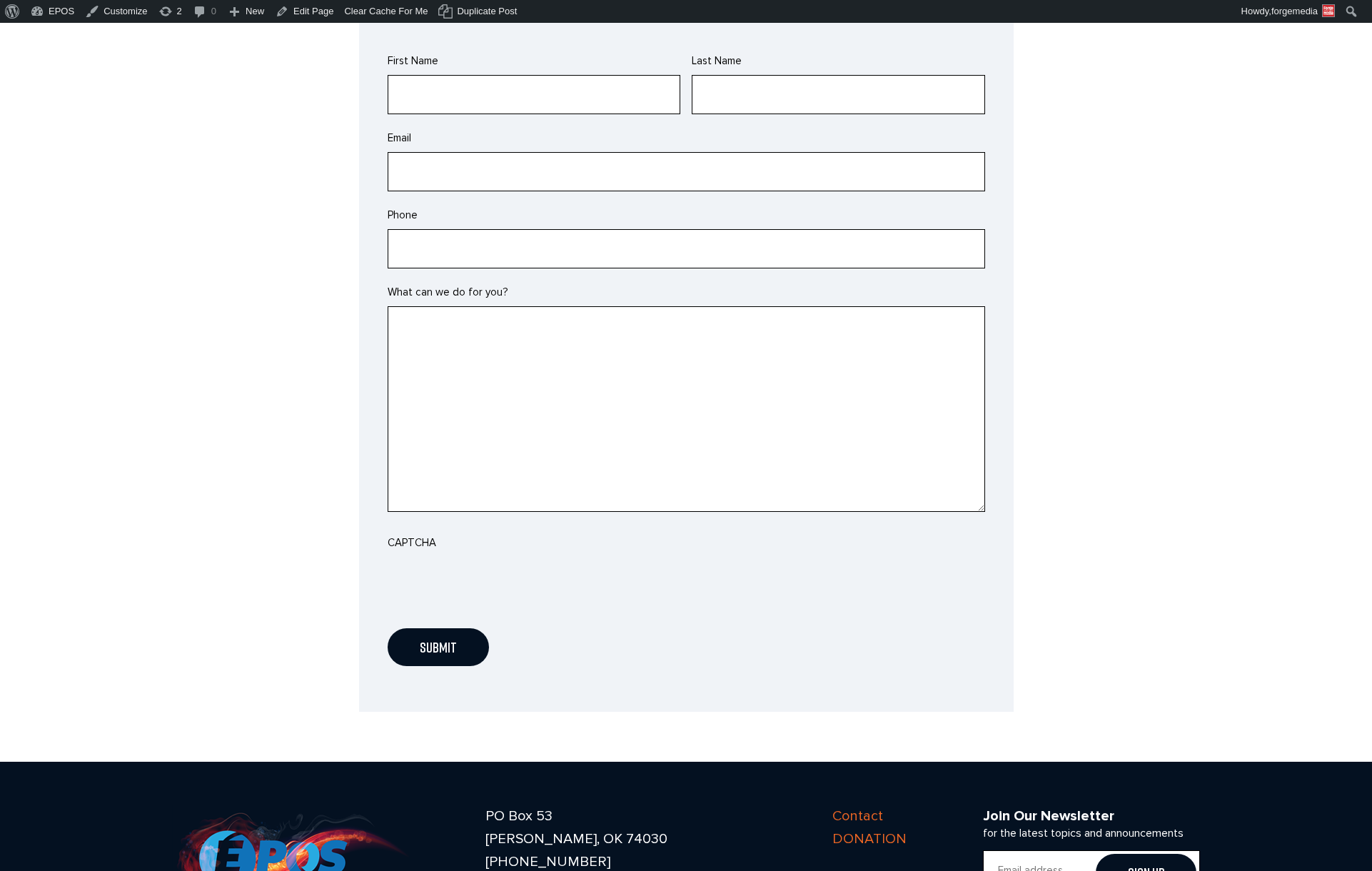
click at [461, 321] on textarea "What can we do for you?" at bounding box center [686, 409] width 598 height 206
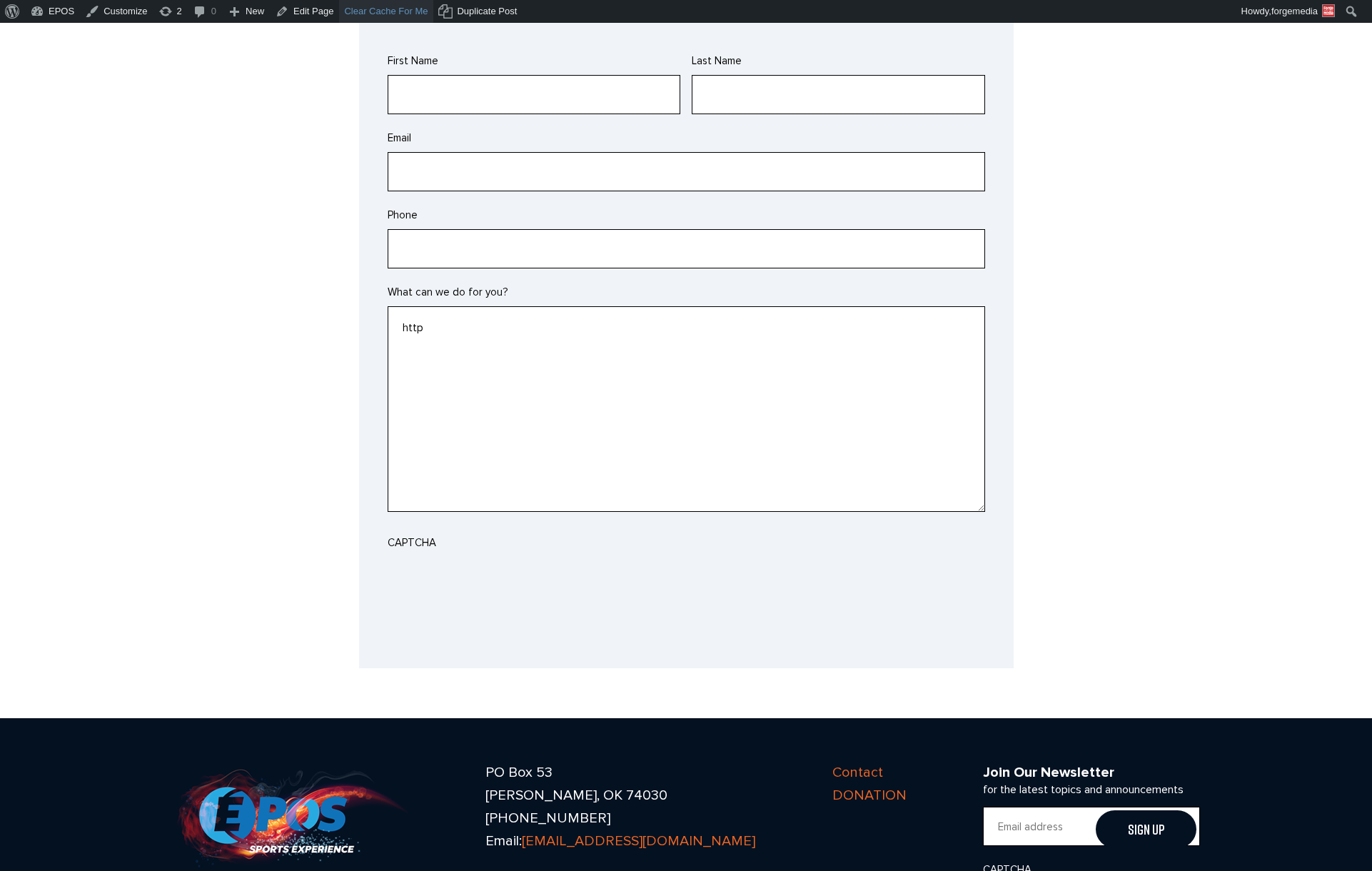
type textarea "http"
click at [511, 344] on textarea "http" at bounding box center [686, 409] width 598 height 206
drag, startPoint x: 353, startPoint y: 296, endPoint x: 299, endPoint y: 286, distance: 54.9
click at [302, 292] on section "[STREET_ADDRESS][PERSON_NAME] [PHONE_NUMBER] Email: [EMAIL_ADDRESS][DOMAIN_NAME…" at bounding box center [686, 296] width 1372 height 746
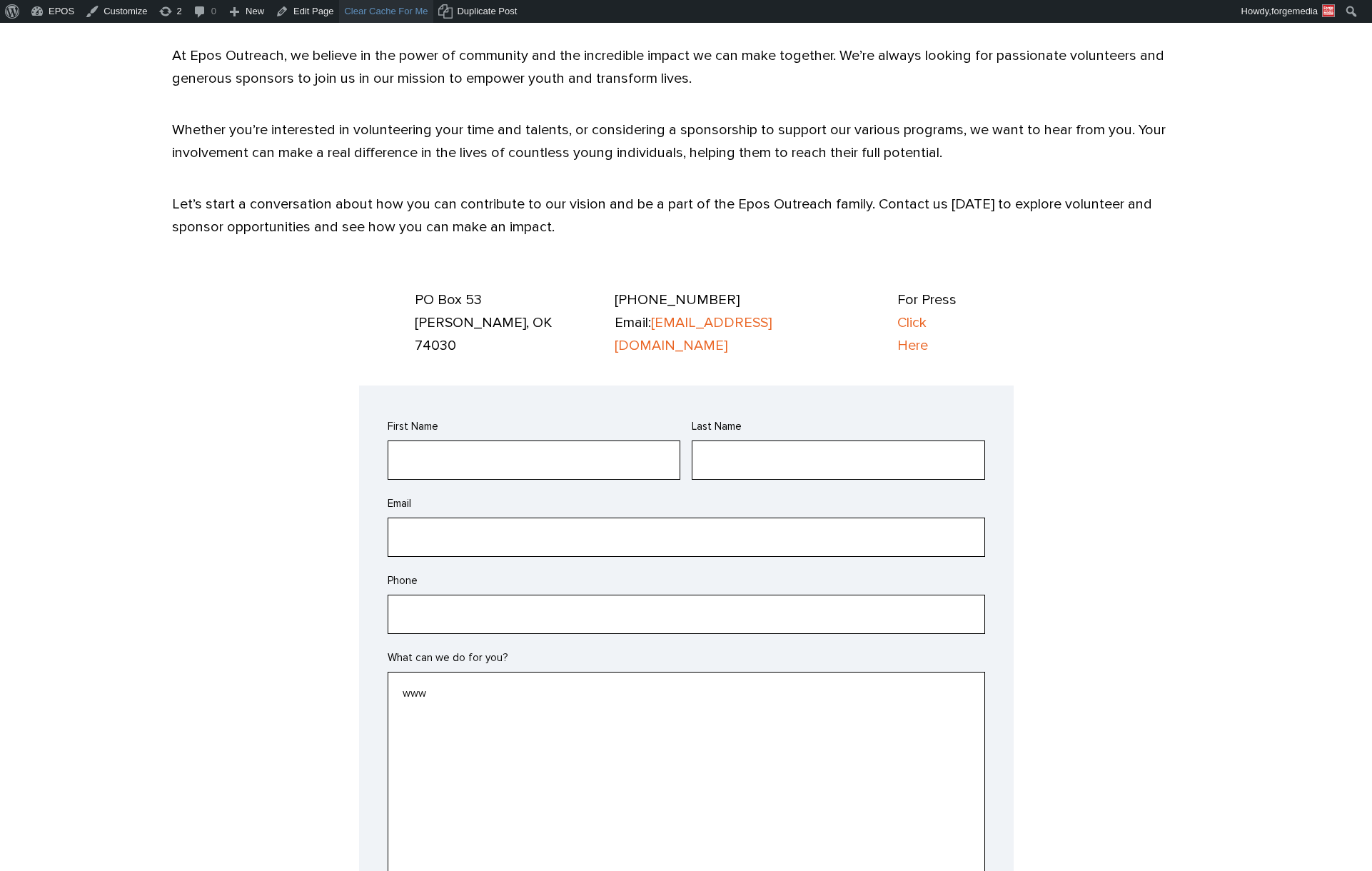
scroll to position [727, 0]
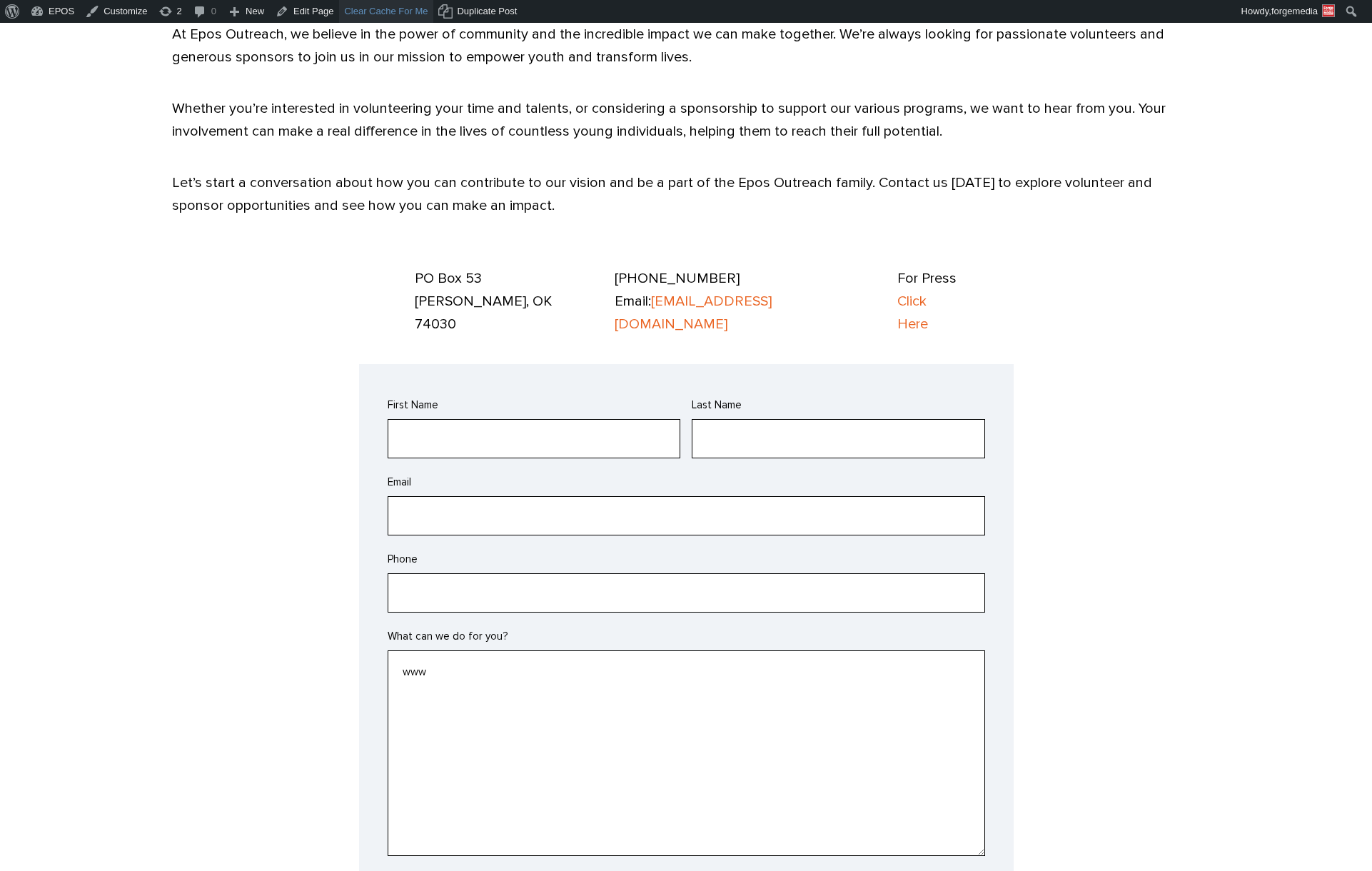
type textarea "www"
